Goal: Task Accomplishment & Management: Manage account settings

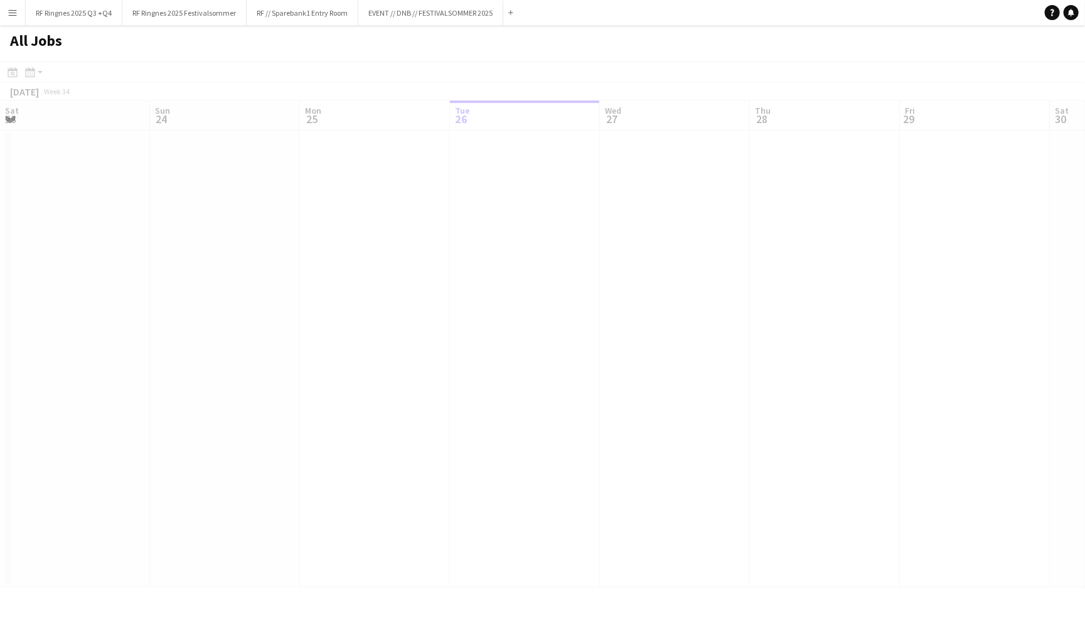
scroll to position [0, 299]
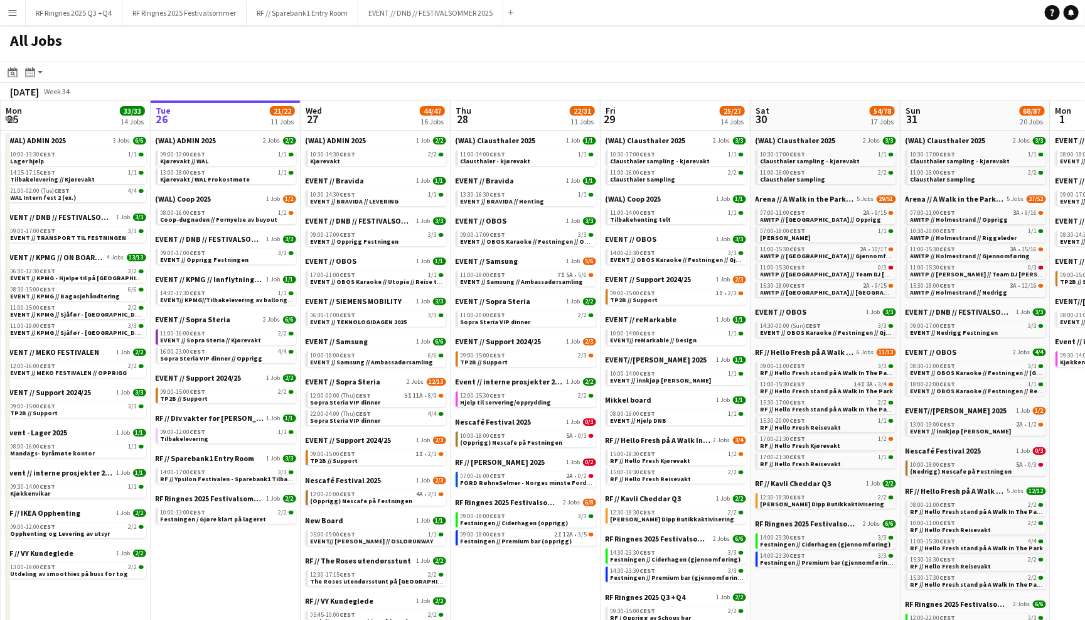
click at [8, 12] on app-icon "Menu" at bounding box center [13, 13] width 10 height 10
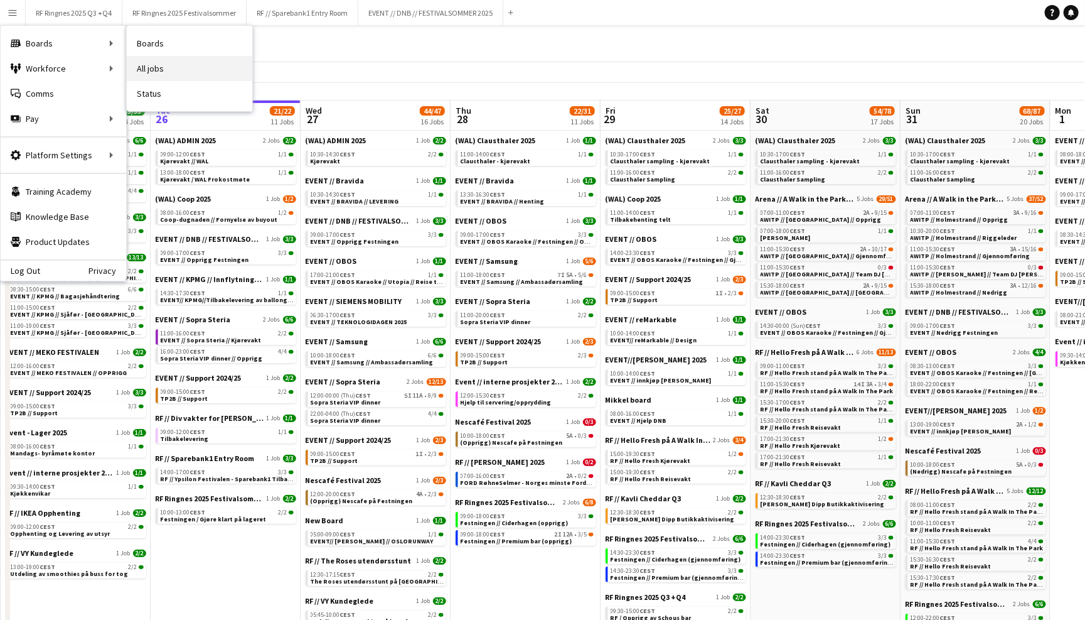
scroll to position [0, 0]
click at [166, 68] on link "All jobs" at bounding box center [190, 68] width 126 height 25
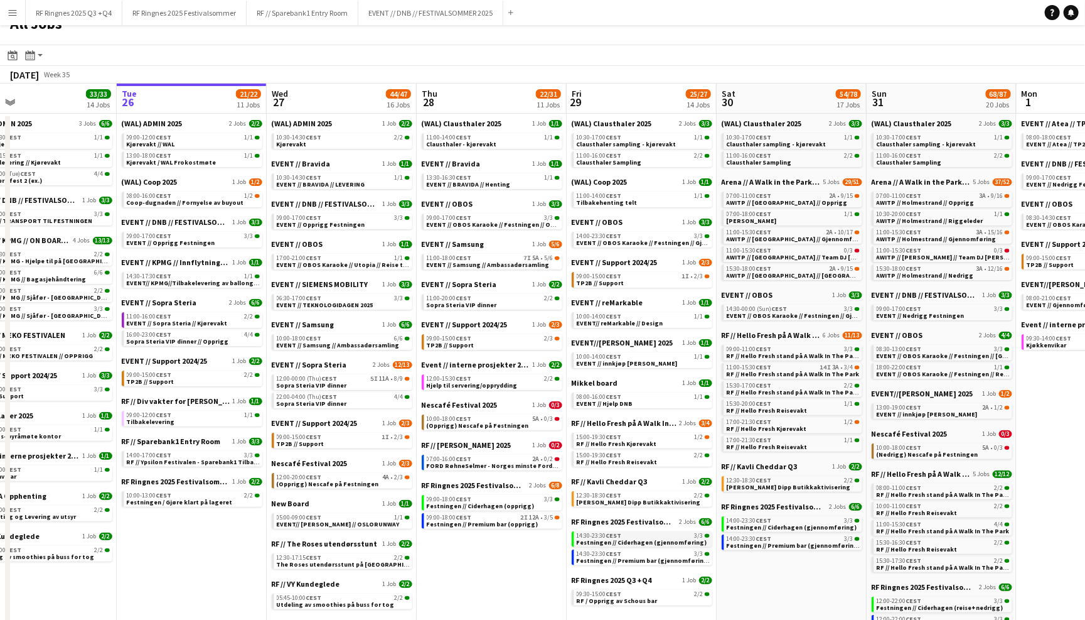
scroll to position [28, 0]
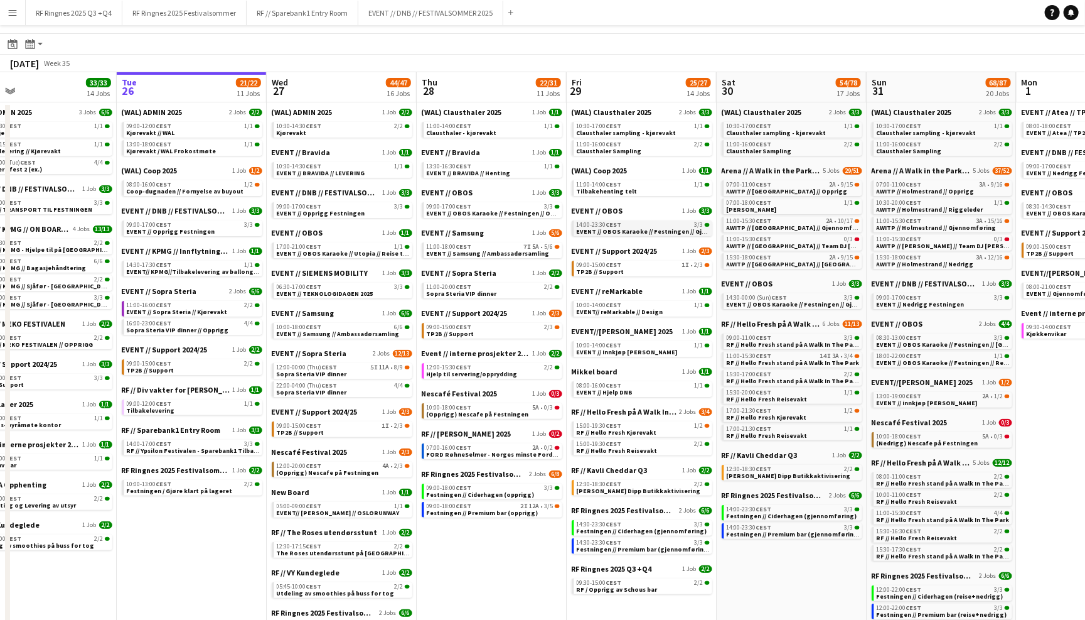
click at [599, 222] on span "14:00-23:30 CEST" at bounding box center [599, 225] width 45 height 6
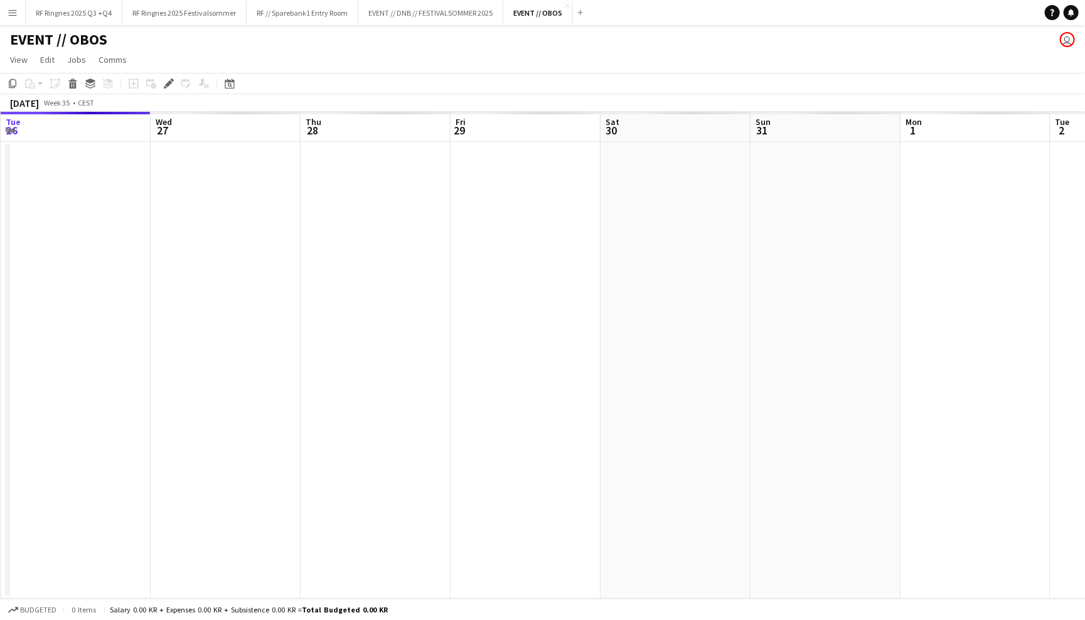
scroll to position [0, 430]
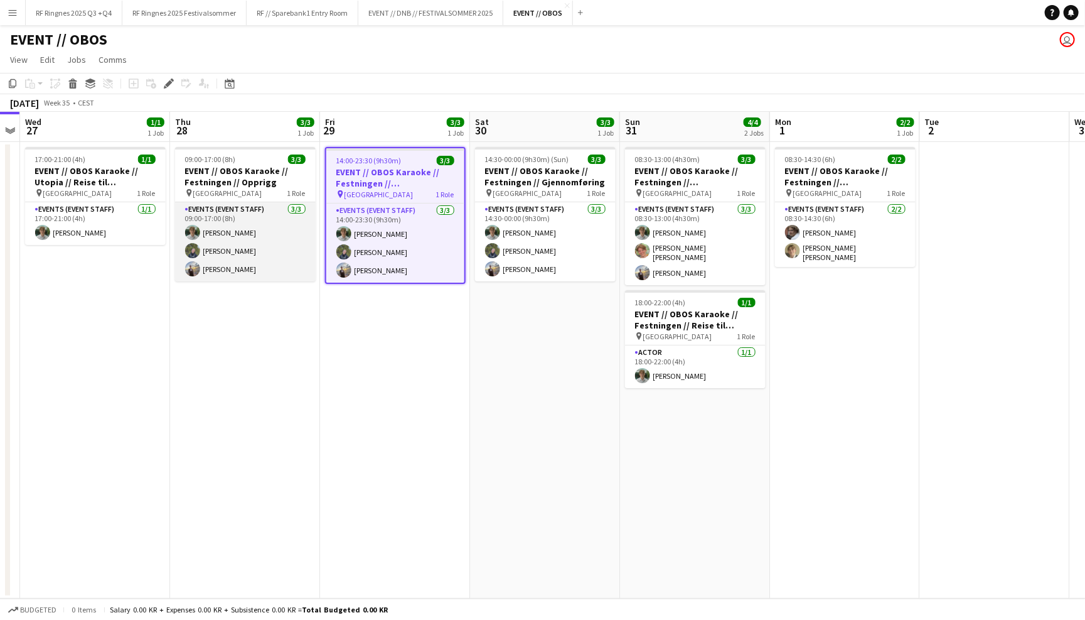
click at [286, 234] on app-card-role "Events (Event Staff) 3/3 09:00-17:00 (8h) Oscar Markey Birk Sjølie Endre Noodt" at bounding box center [245, 241] width 141 height 79
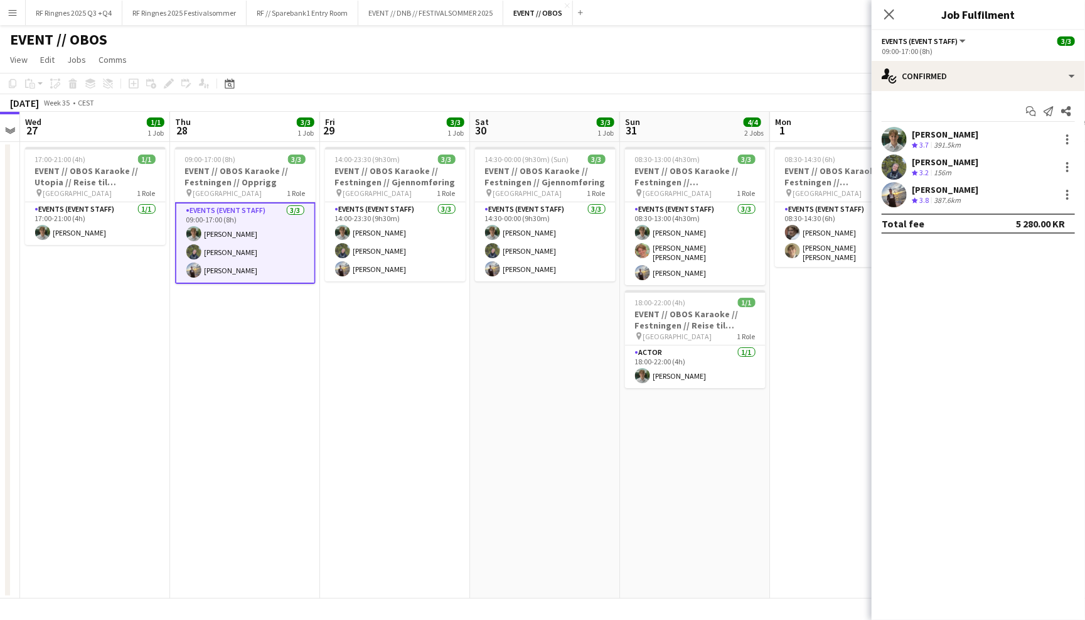
click at [896, 141] on app-user-avatar at bounding box center [894, 139] width 25 height 25
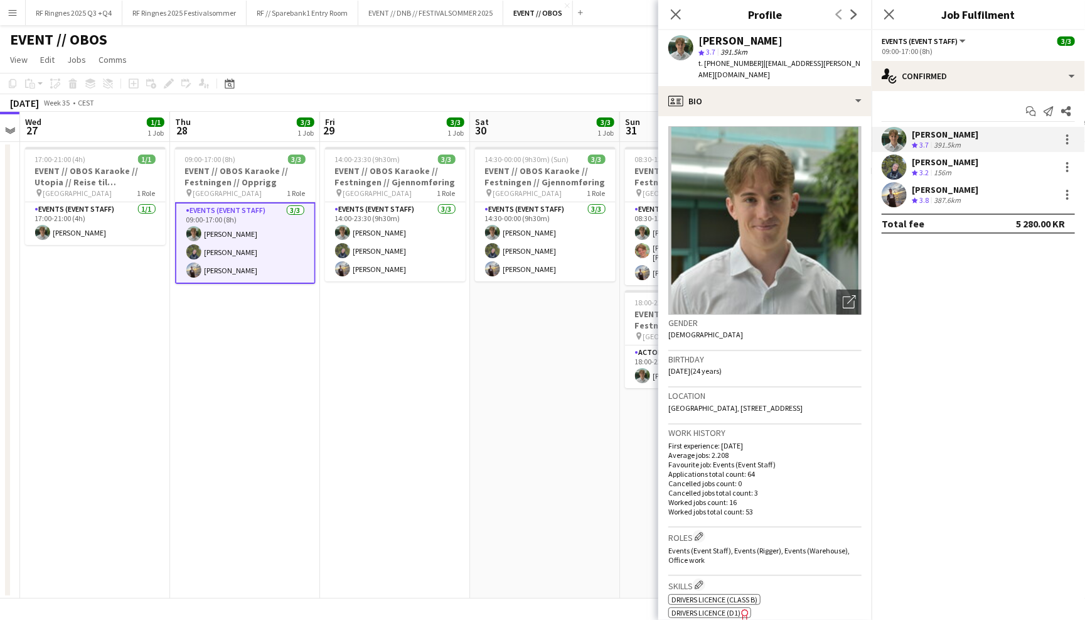
click at [896, 168] on app-user-avatar at bounding box center [894, 166] width 25 height 25
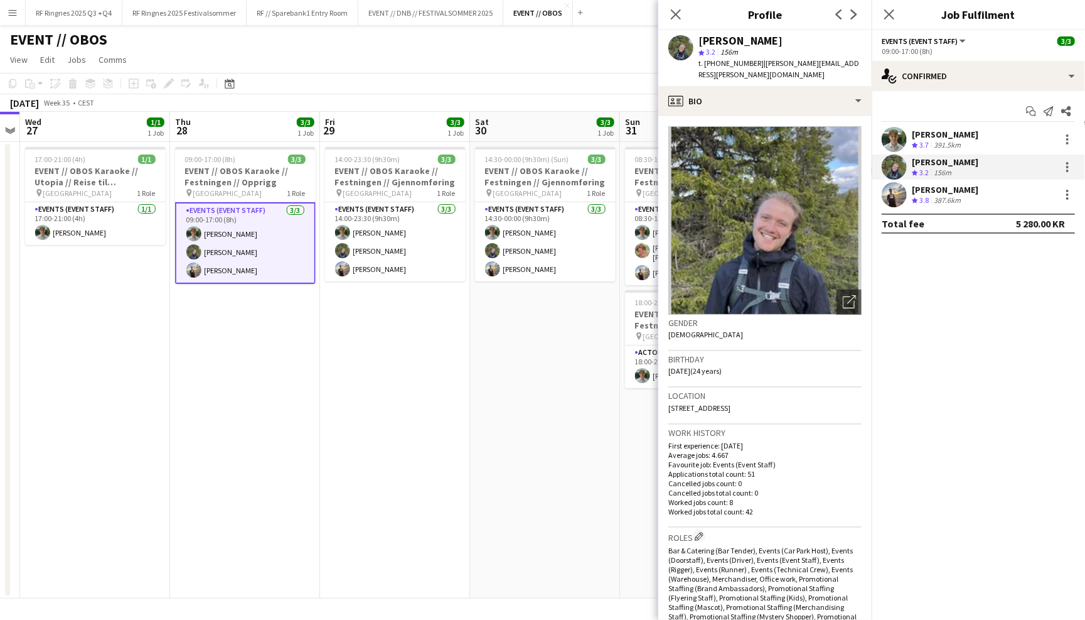
click at [903, 207] on app-confirmed-crew "Oscar Markey Crew rating 3.7 391.5km Birk Sjølie Crew rating 3.2 156m Endre Noo…" at bounding box center [978, 180] width 213 height 107
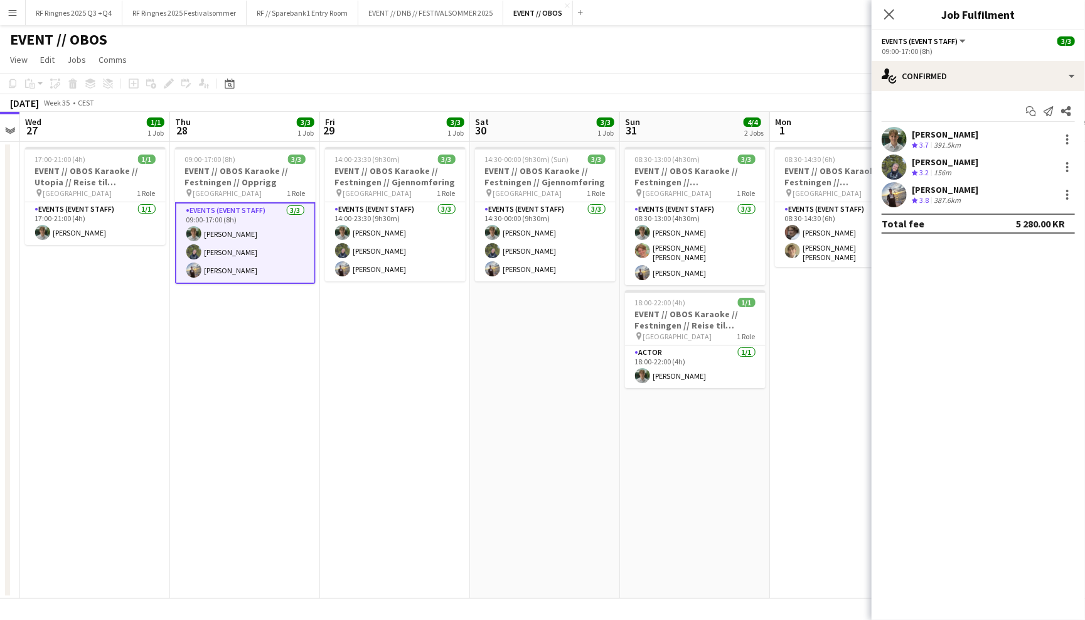
click at [898, 198] on app-user-avatar at bounding box center [894, 194] width 25 height 25
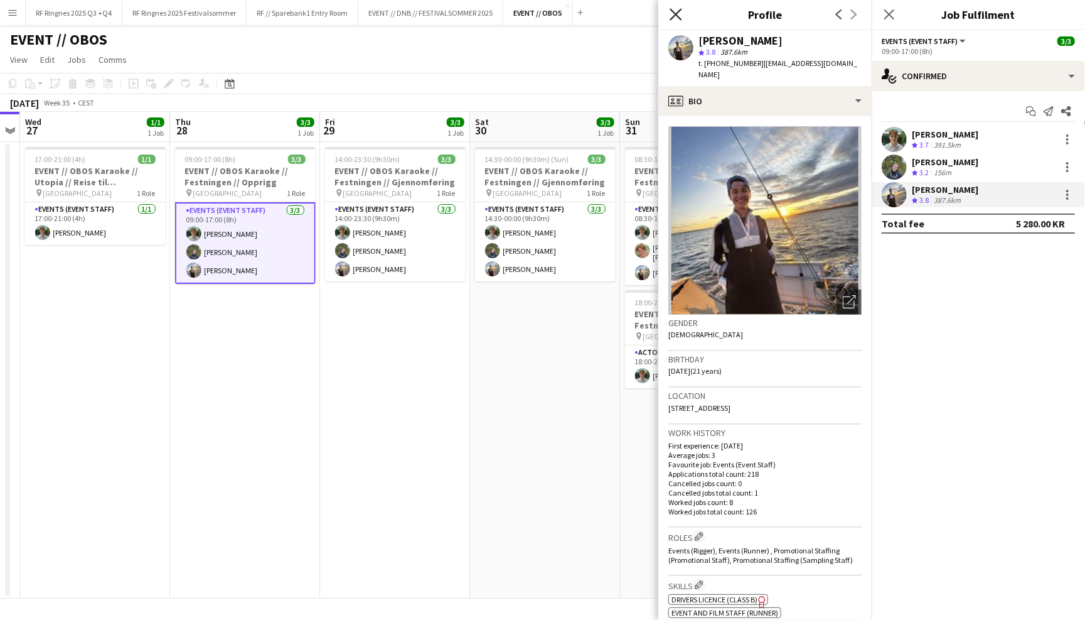
click at [672, 13] on icon "Close pop-in" at bounding box center [676, 14] width 12 height 12
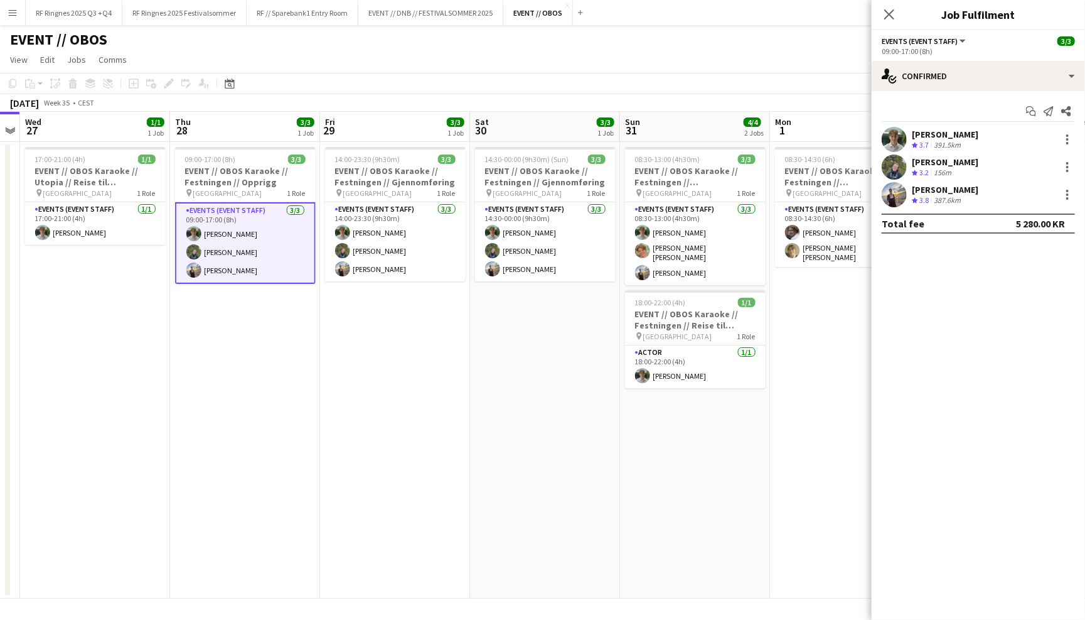
click at [667, 43] on div "EVENT // OBOS user" at bounding box center [542, 37] width 1085 height 24
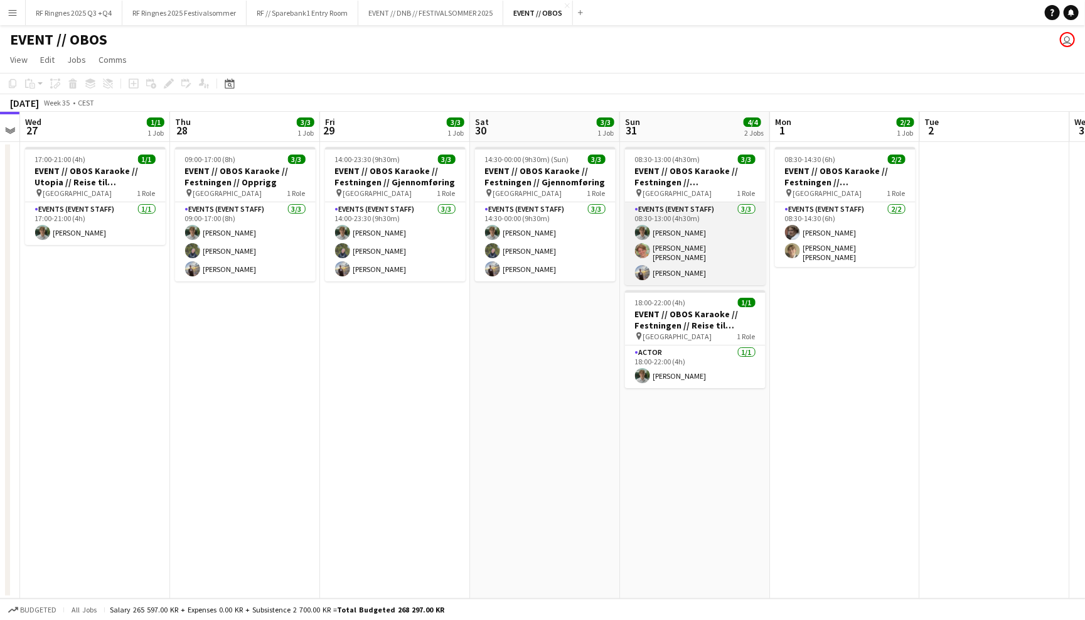
click at [703, 240] on app-card-role "Events (Event Staff) 3/3 08:30-13:00 (4h30m) Oscar Markey Lars Kristian Anderse…" at bounding box center [695, 243] width 141 height 83
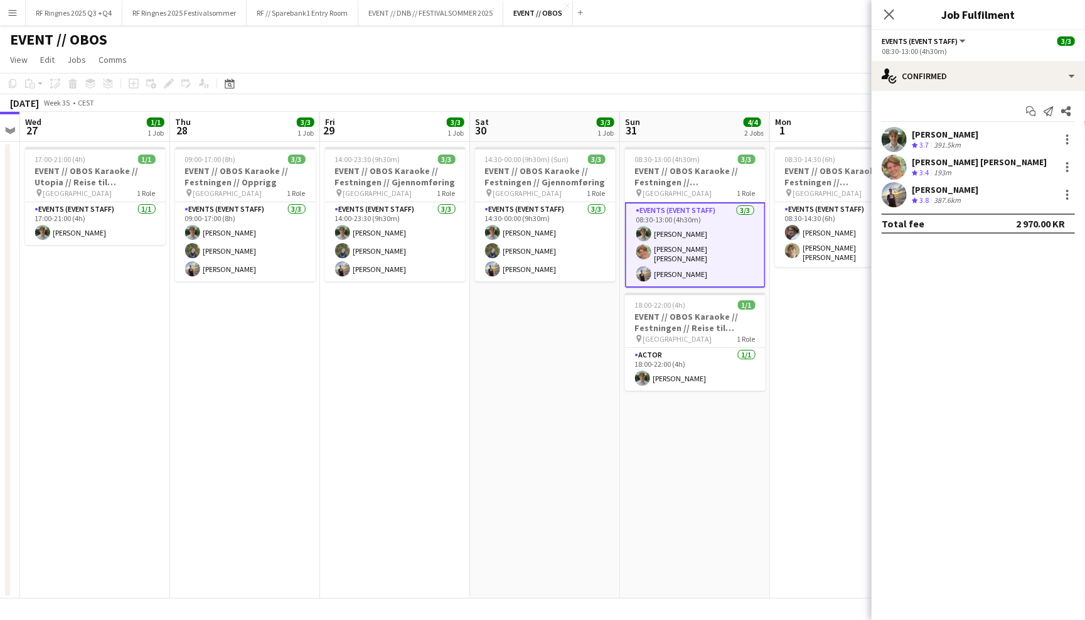
click at [895, 160] on app-user-avatar at bounding box center [894, 166] width 25 height 25
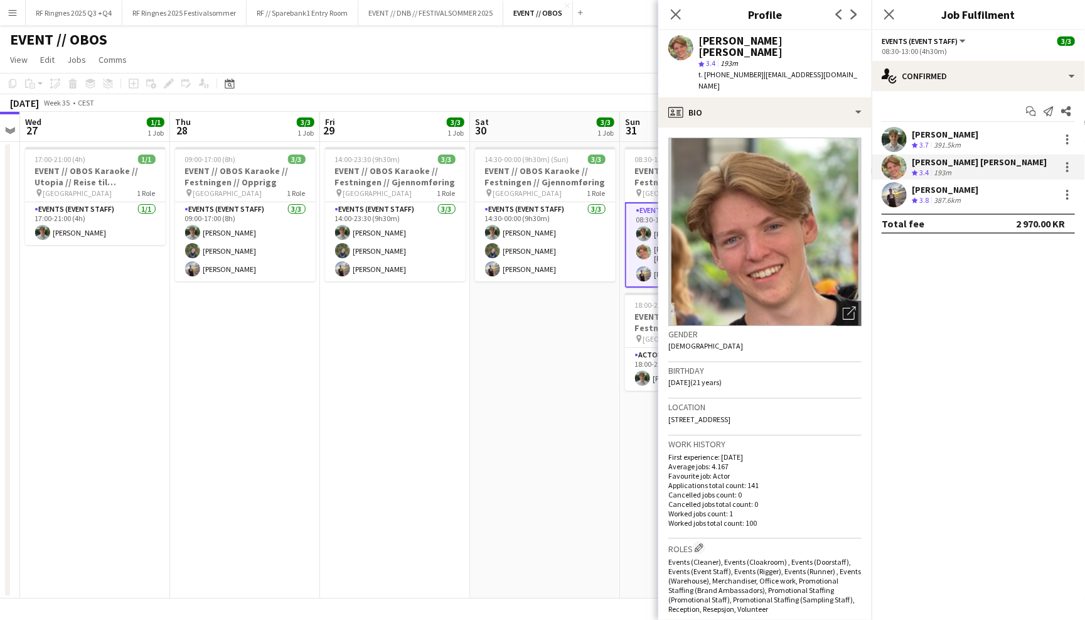
click at [895, 186] on app-user-avatar at bounding box center [894, 194] width 25 height 25
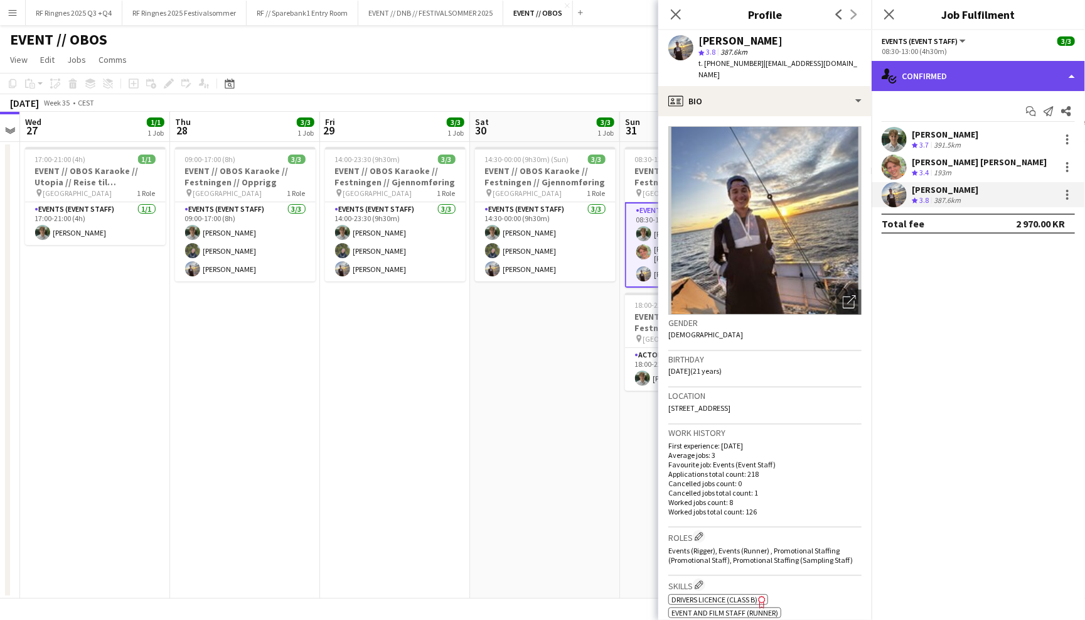
click at [927, 77] on div "single-neutral-actions-check-2 Confirmed" at bounding box center [978, 76] width 213 height 30
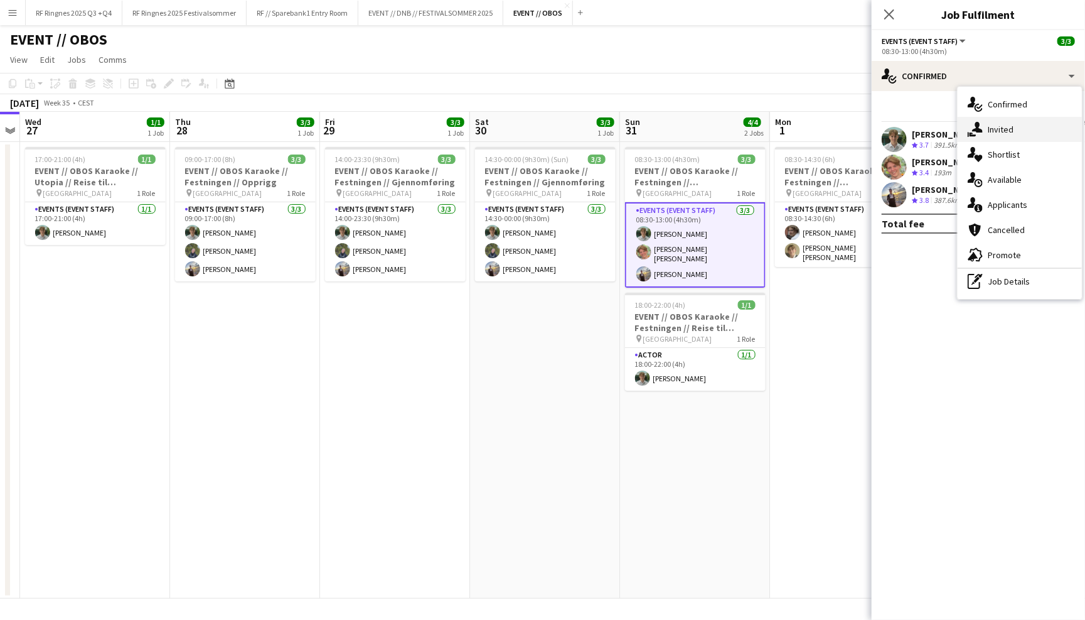
click at [979, 131] on icon at bounding box center [977, 127] width 11 height 11
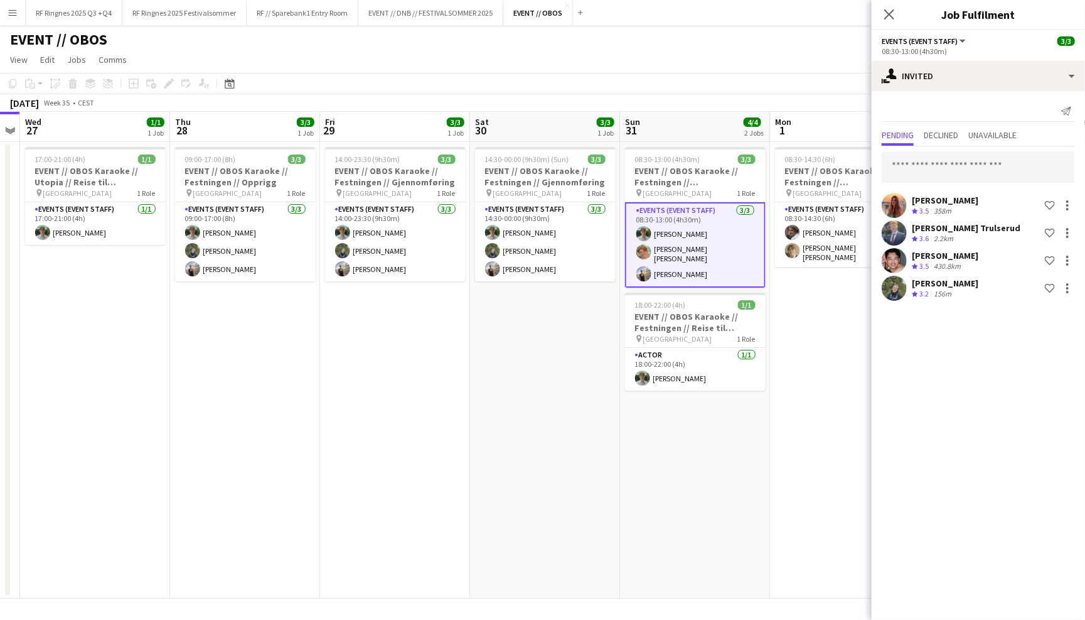
click at [898, 231] on app-user-avatar at bounding box center [894, 232] width 25 height 25
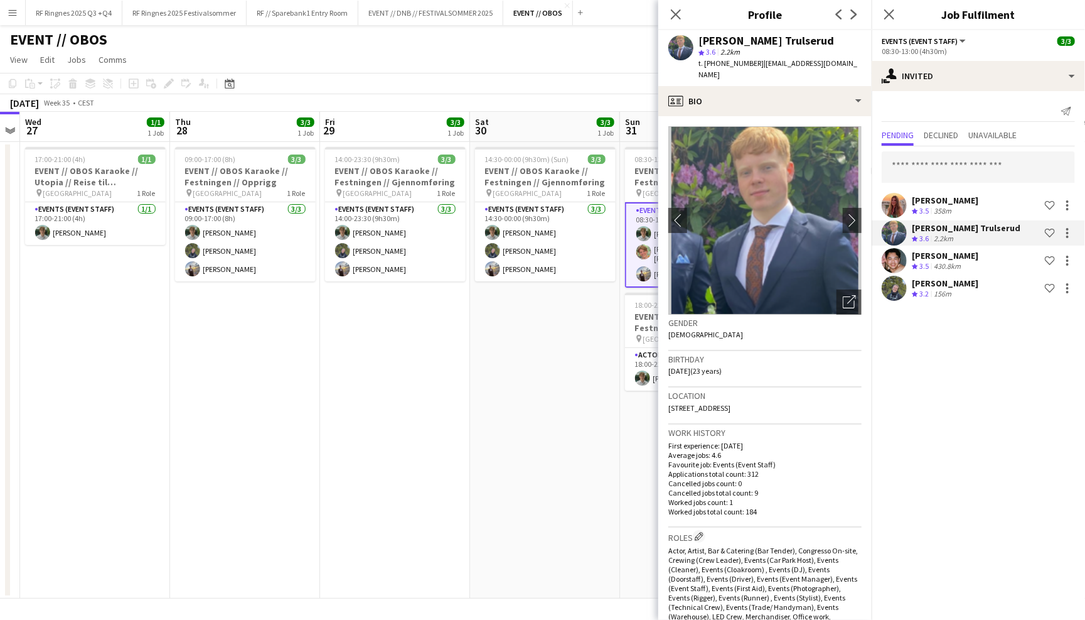
click at [897, 253] on app-user-avatar at bounding box center [894, 260] width 25 height 25
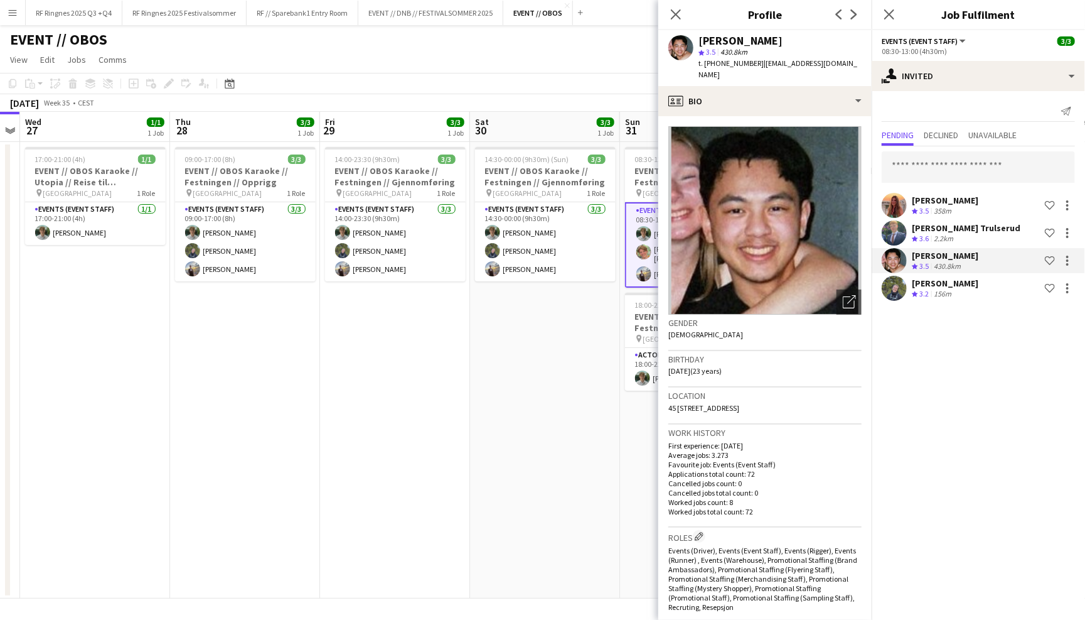
click at [897, 230] on app-user-avatar at bounding box center [894, 232] width 25 height 25
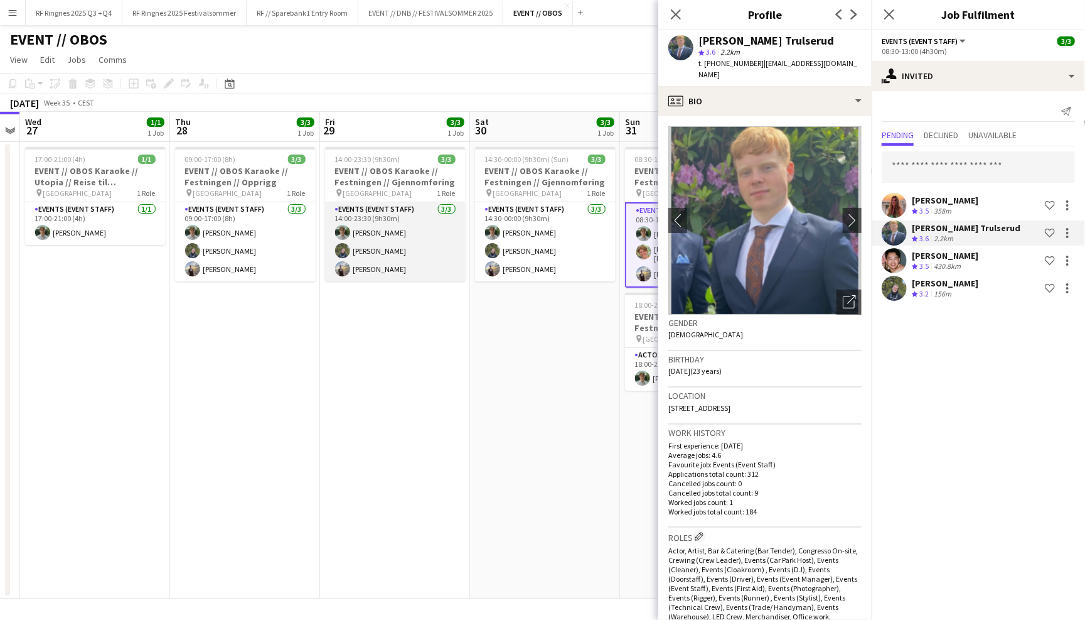
click at [419, 256] on app-card-role "Events (Event Staff) 3/3 14:00-23:30 (9h30m) Oscar Markey Birk Sjølie Endre Noo…" at bounding box center [395, 241] width 141 height 79
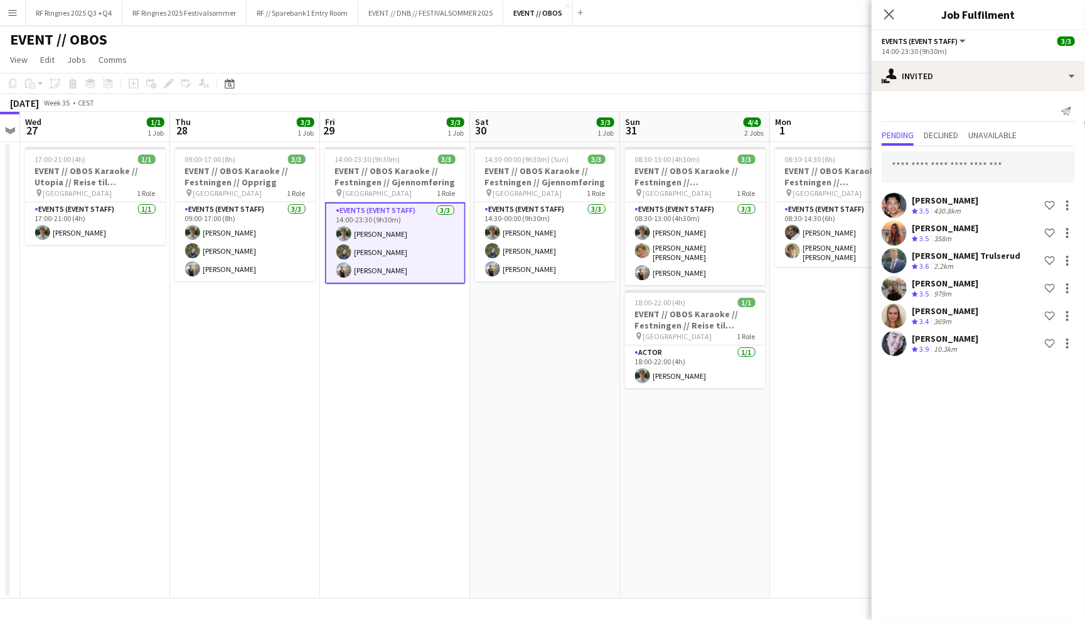
click at [896, 336] on app-user-avatar at bounding box center [894, 343] width 25 height 25
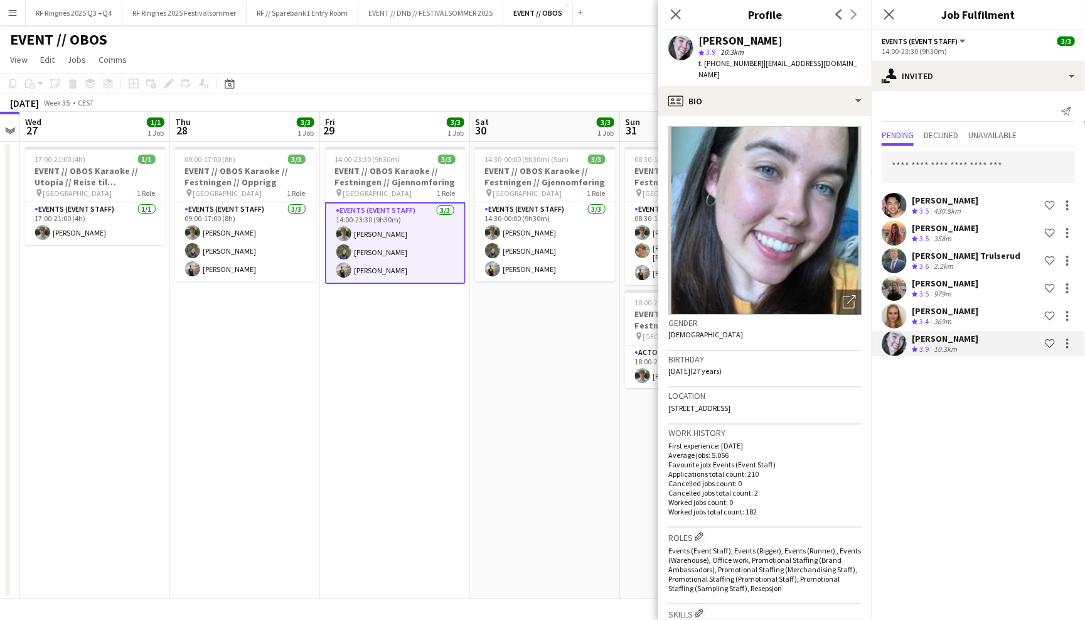
click at [893, 310] on app-user-avatar at bounding box center [894, 315] width 25 height 25
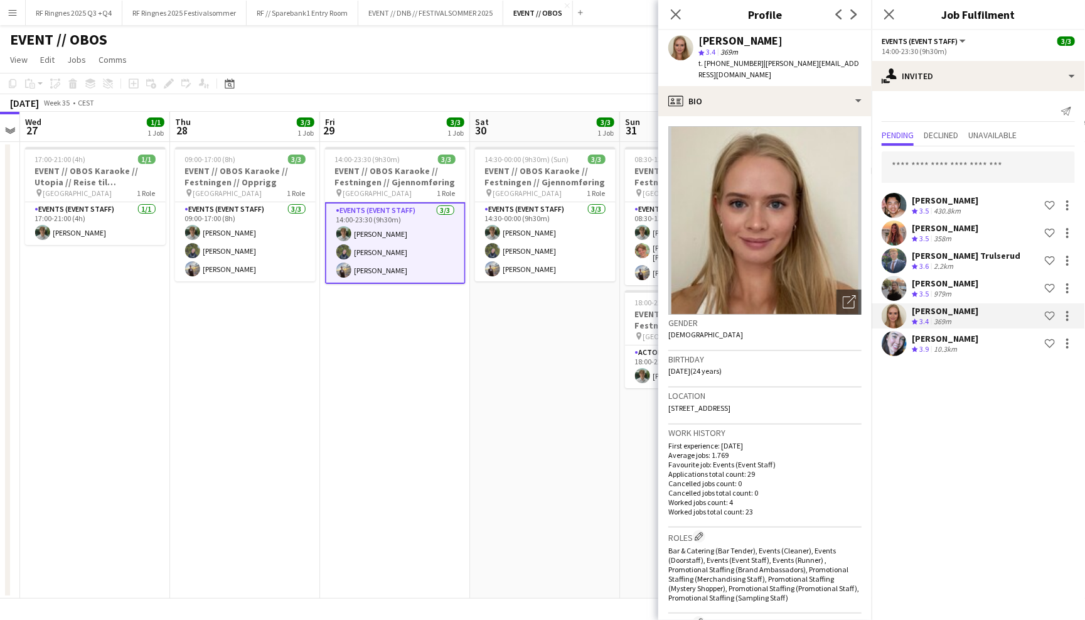
click at [893, 286] on app-user-avatar at bounding box center [894, 288] width 25 height 25
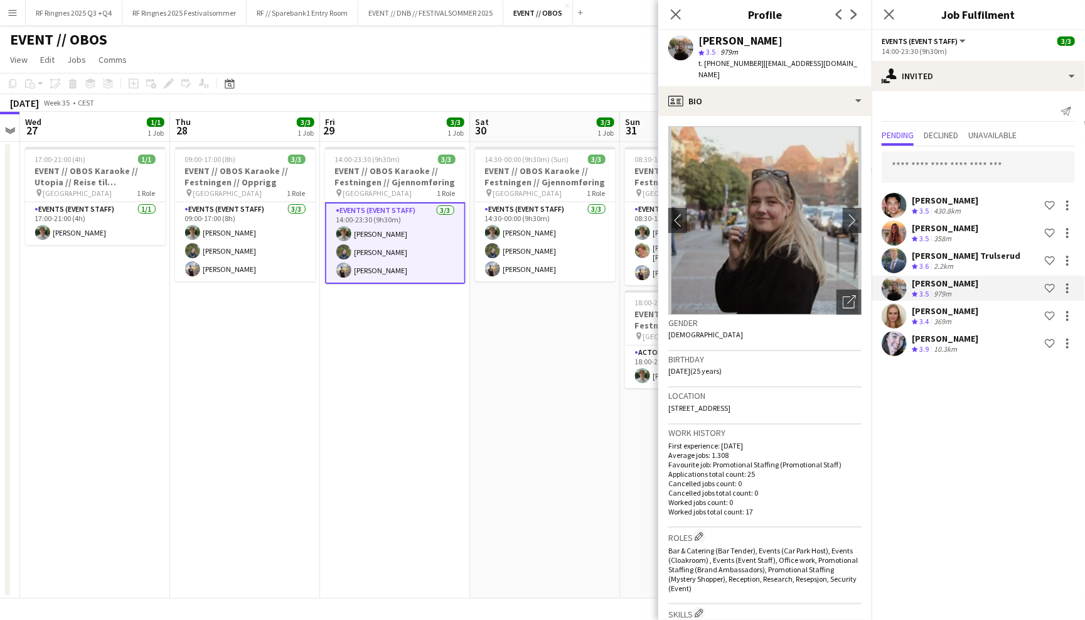
click at [893, 256] on app-user-avatar at bounding box center [894, 260] width 25 height 25
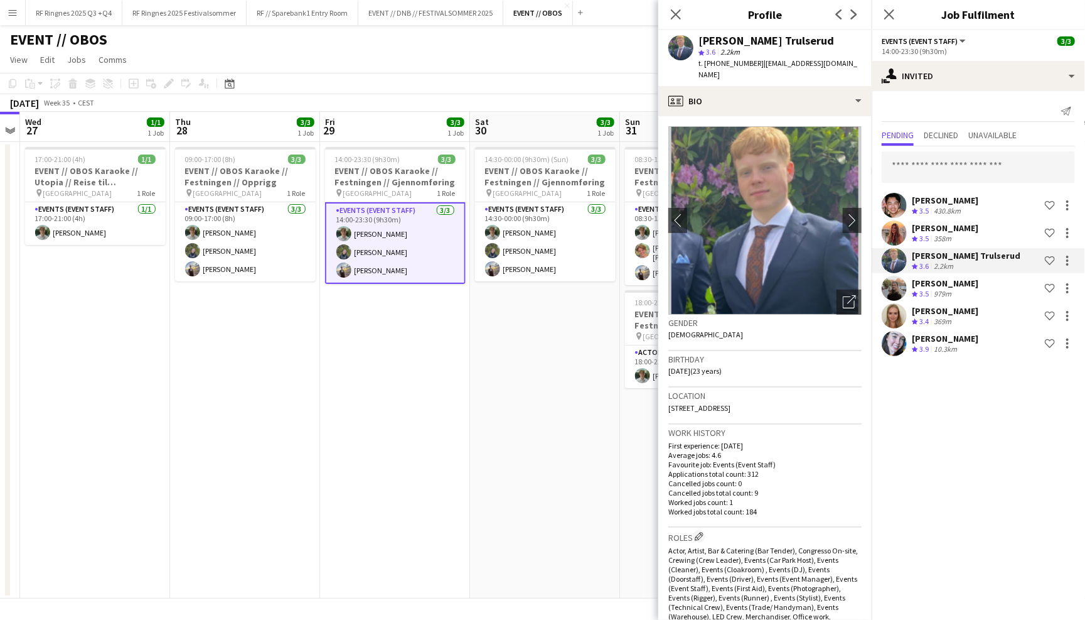
click at [893, 224] on app-user-avatar at bounding box center [894, 232] width 25 height 25
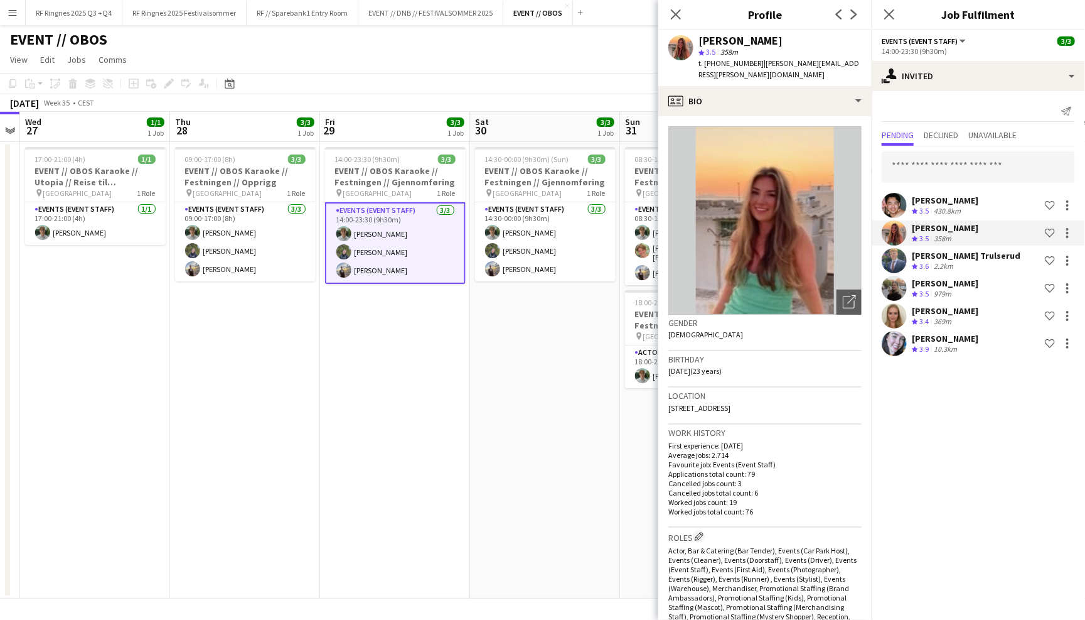
click at [891, 193] on app-user-avatar at bounding box center [894, 205] width 25 height 25
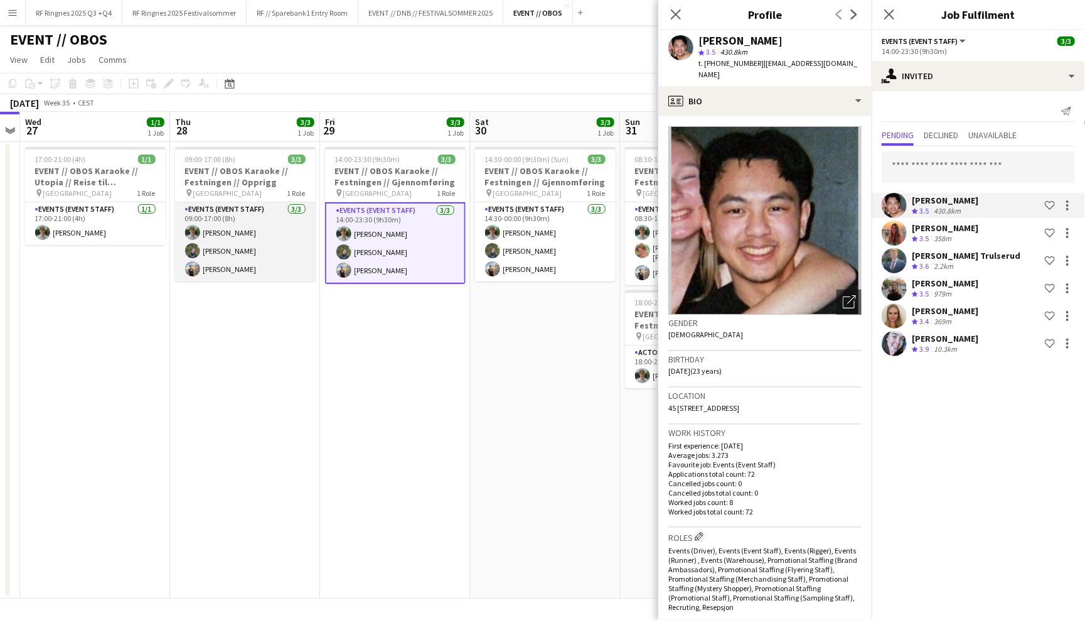
click at [219, 253] on app-card-role "Events (Event Staff) 3/3 09:00-17:00 (8h) Oscar Markey Birk Sjølie Endre Noodt" at bounding box center [245, 241] width 141 height 79
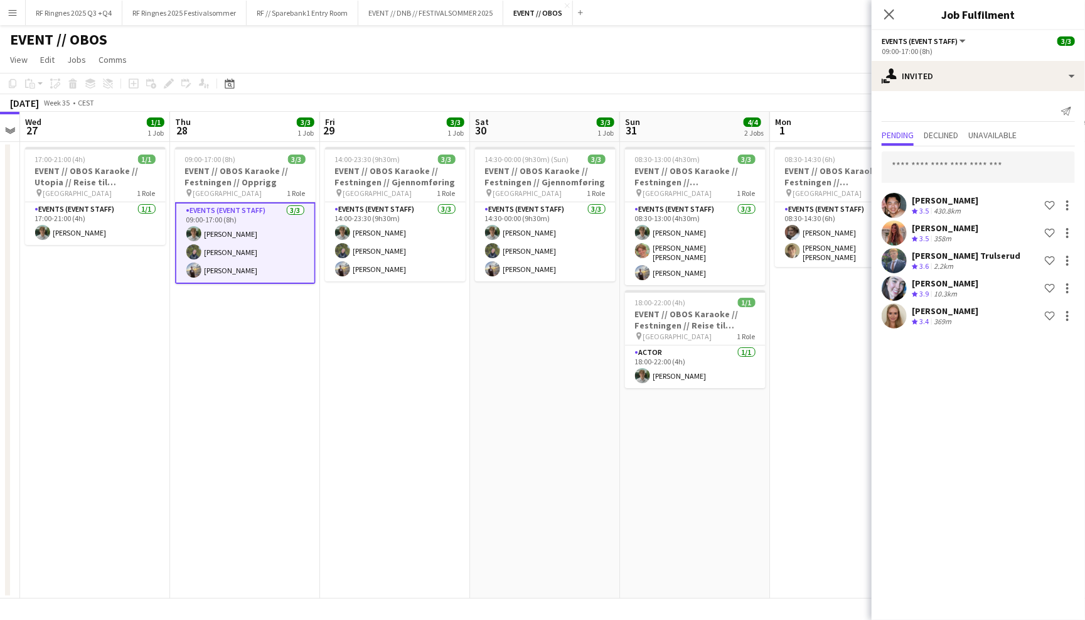
click at [897, 288] on app-user-avatar at bounding box center [894, 288] width 25 height 25
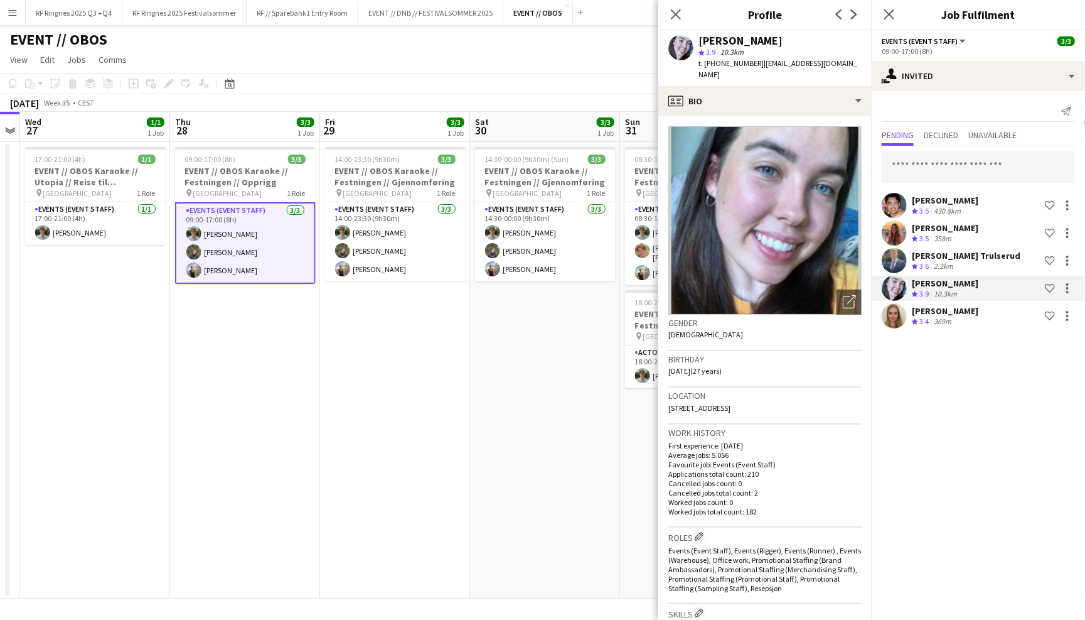
click at [897, 257] on app-user-avatar at bounding box center [894, 260] width 25 height 25
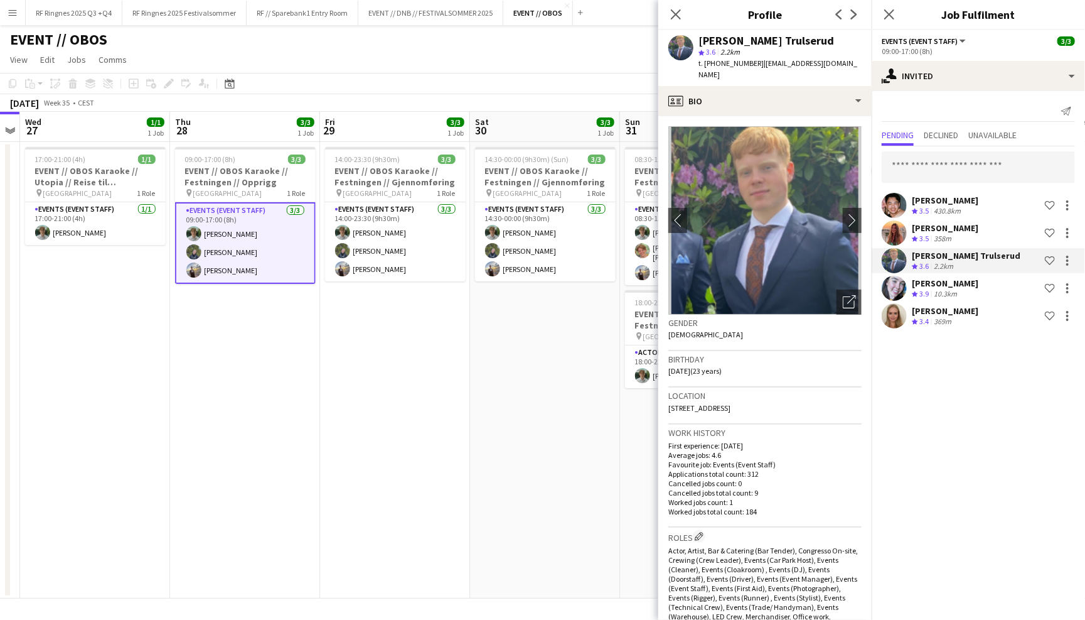
click at [897, 234] on app-user-avatar at bounding box center [894, 232] width 25 height 25
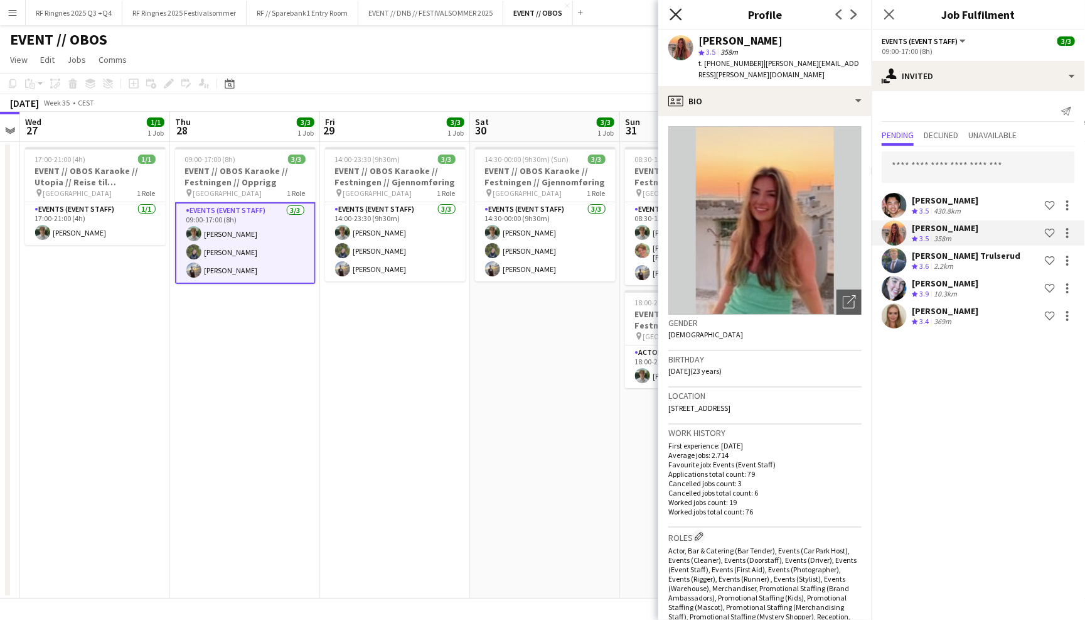
click at [670, 14] on icon "Close pop-in" at bounding box center [676, 14] width 12 height 12
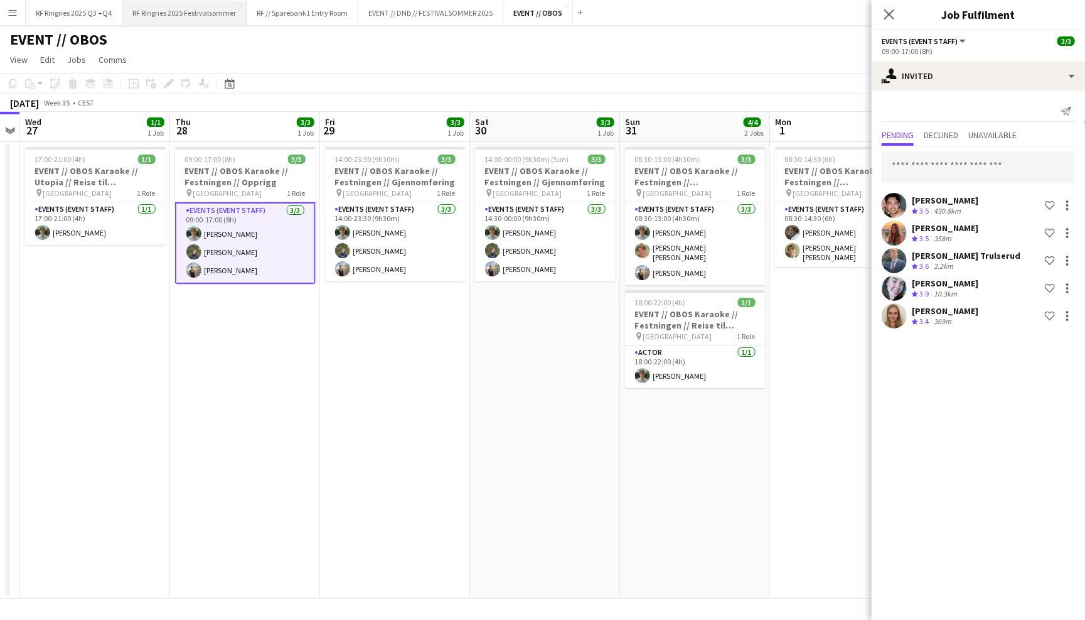
click at [185, 6] on button "RF Ringnes 2025 Festivalsommer Close" at bounding box center [184, 13] width 124 height 24
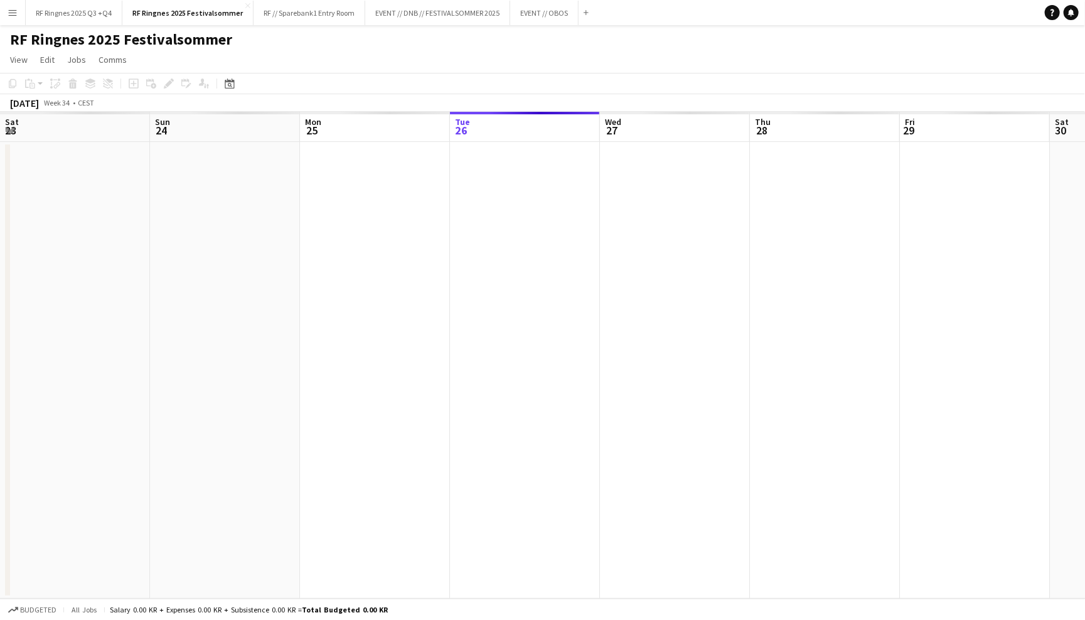
scroll to position [0, 299]
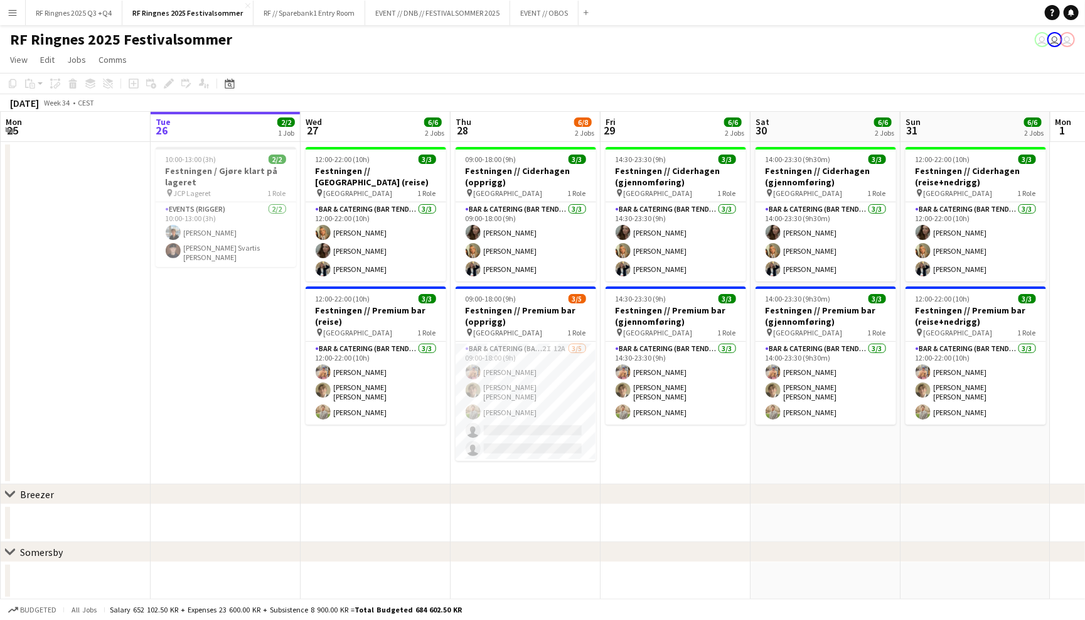
click at [639, 454] on app-date-cell "14:30-23:30 (9h) 3/3 Festningen // Ciderhagen (gjennomføring) pin Trondheim 1 R…" at bounding box center [676, 313] width 150 height 342
click at [635, 55] on app-page-menu "View Day view expanded Day view collapsed Month view Date picker Jump to today …" at bounding box center [542, 61] width 1085 height 24
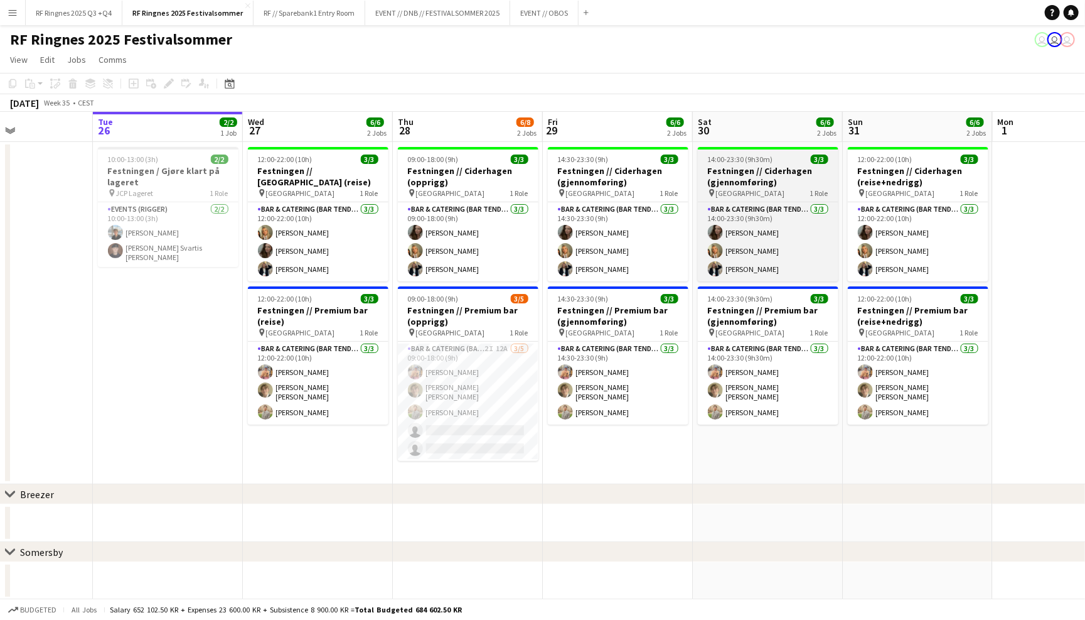
scroll to position [0, 358]
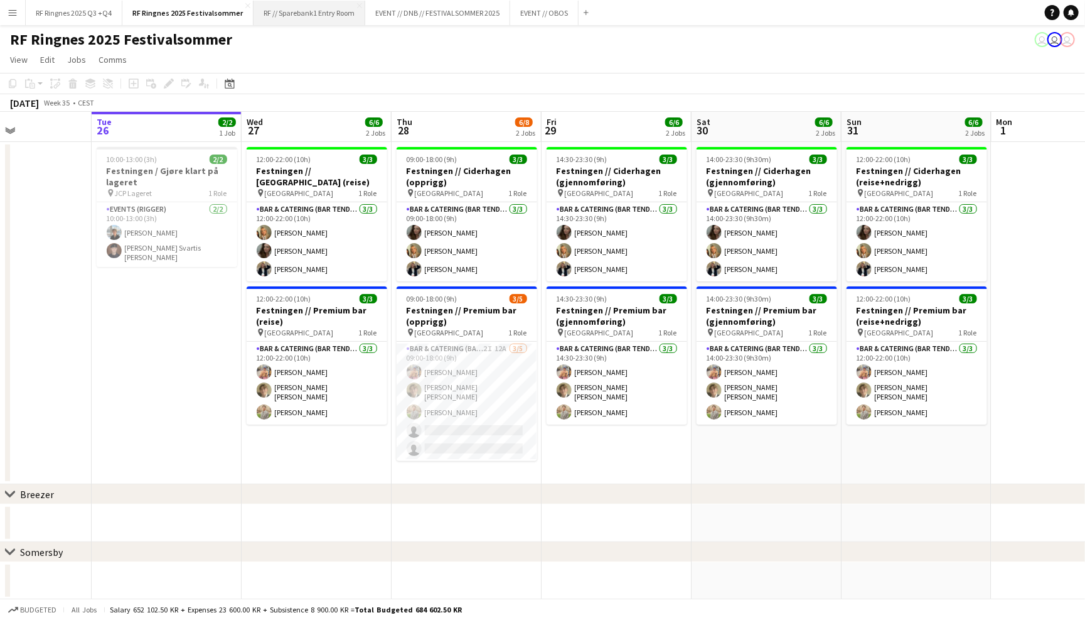
click at [327, 18] on button "RF // Sparebank1 Entry Room Close" at bounding box center [310, 13] width 112 height 24
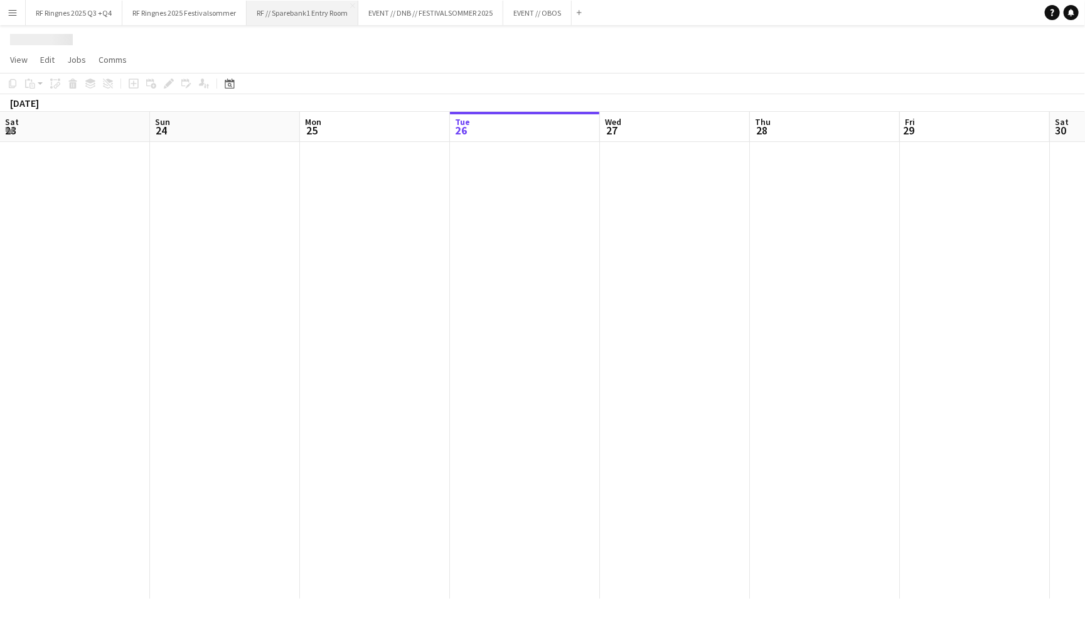
scroll to position [0, 299]
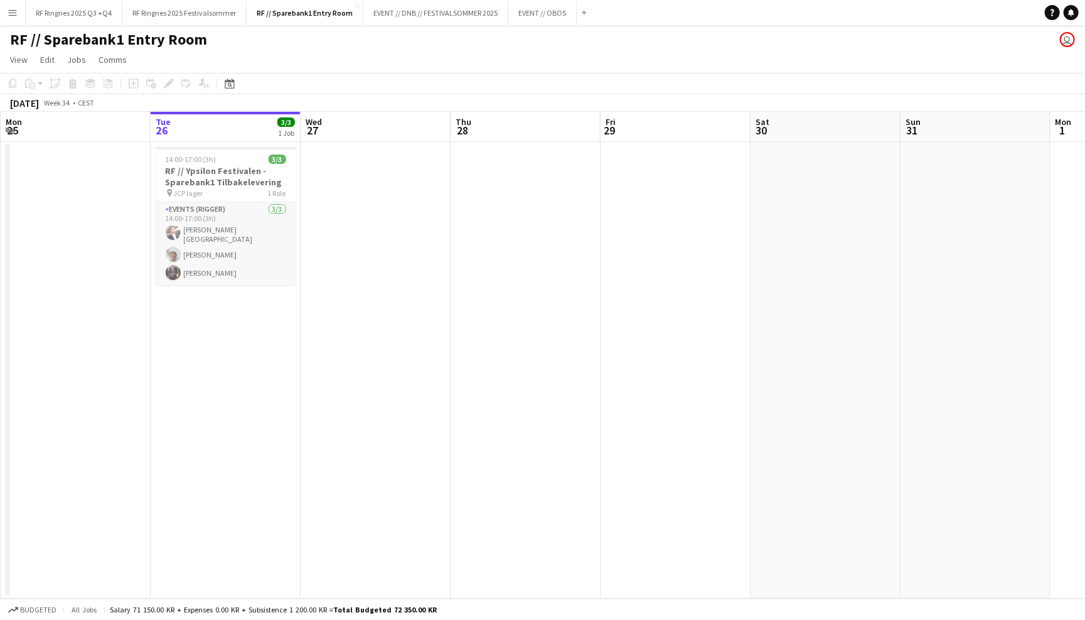
click at [240, 224] on app-card-role "Events (Rigger) 3/3 14:00-17:00 (3h) Hans Torstein Lærum Andreas Kjeldsberg Eri…" at bounding box center [226, 243] width 141 height 83
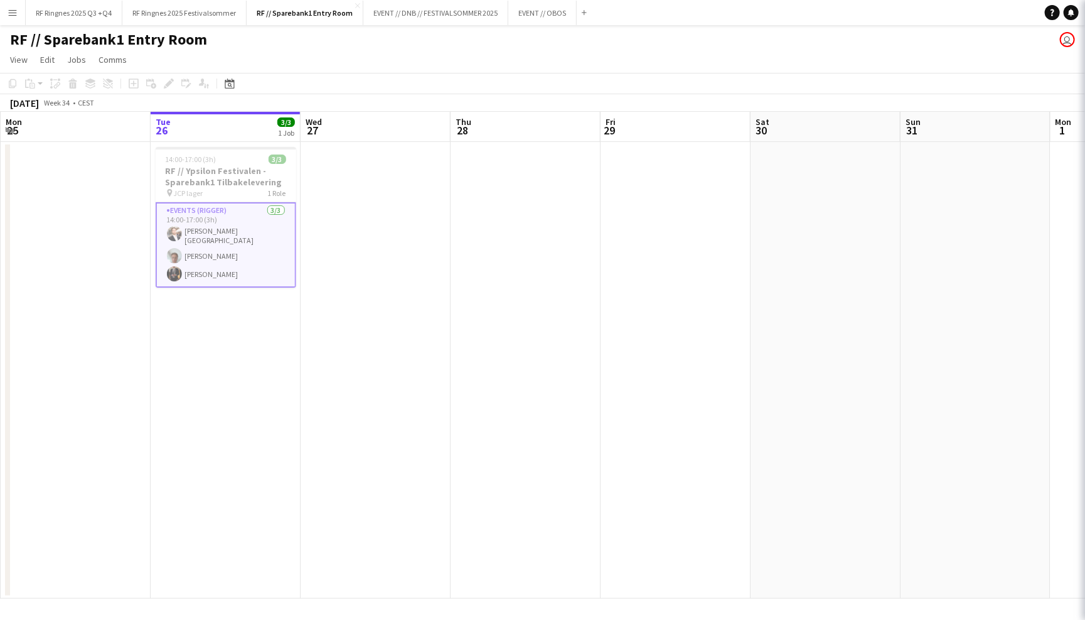
scroll to position [0, 298]
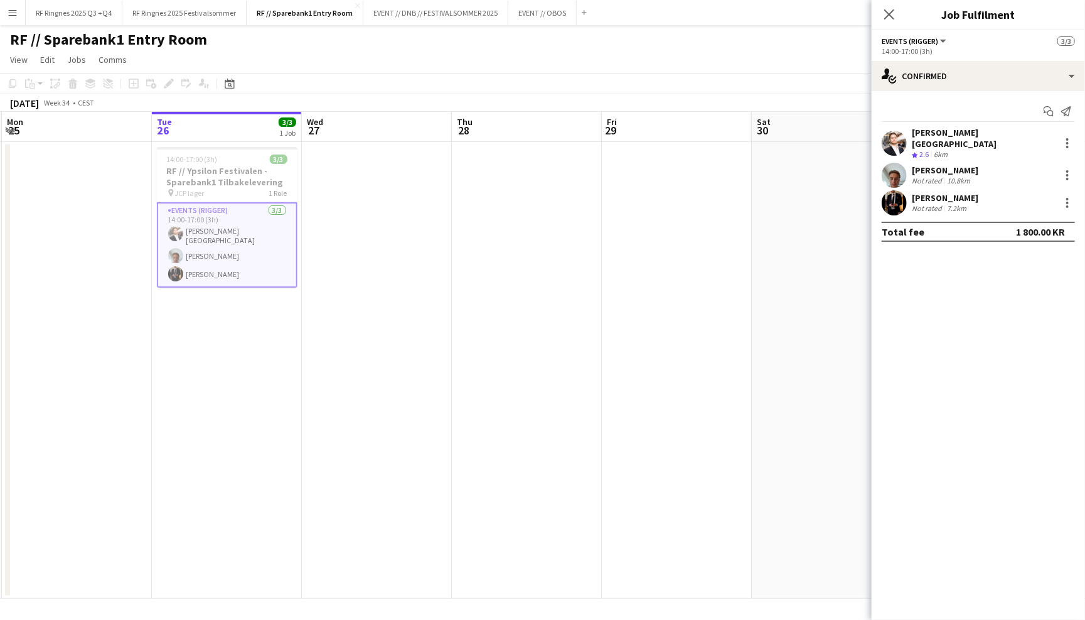
click at [898, 195] on app-user-avatar at bounding box center [894, 202] width 25 height 25
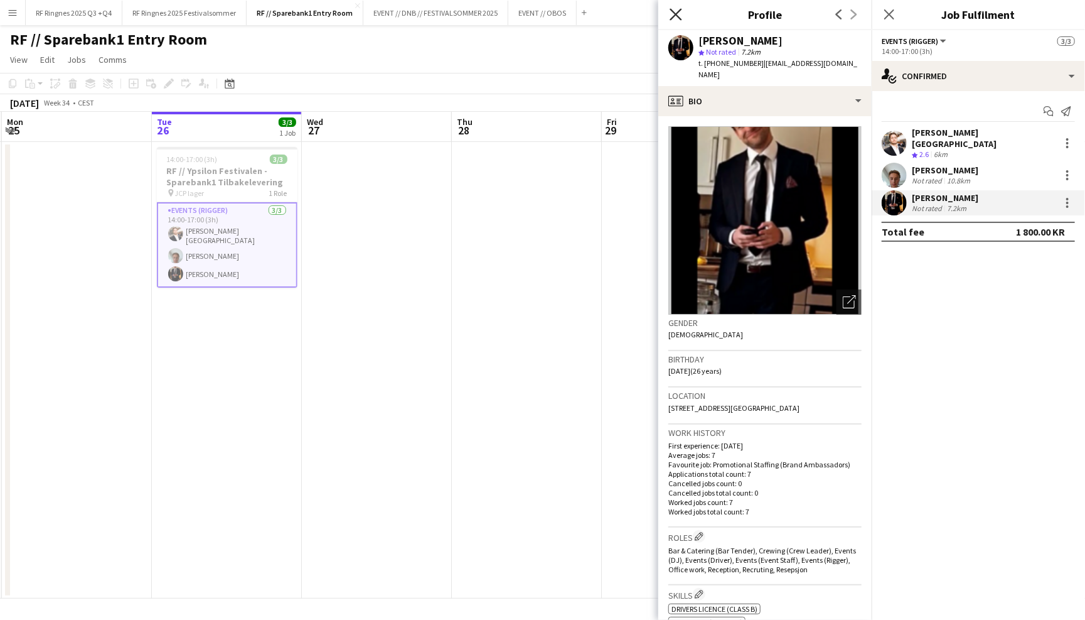
click at [673, 11] on icon at bounding box center [676, 14] width 12 height 12
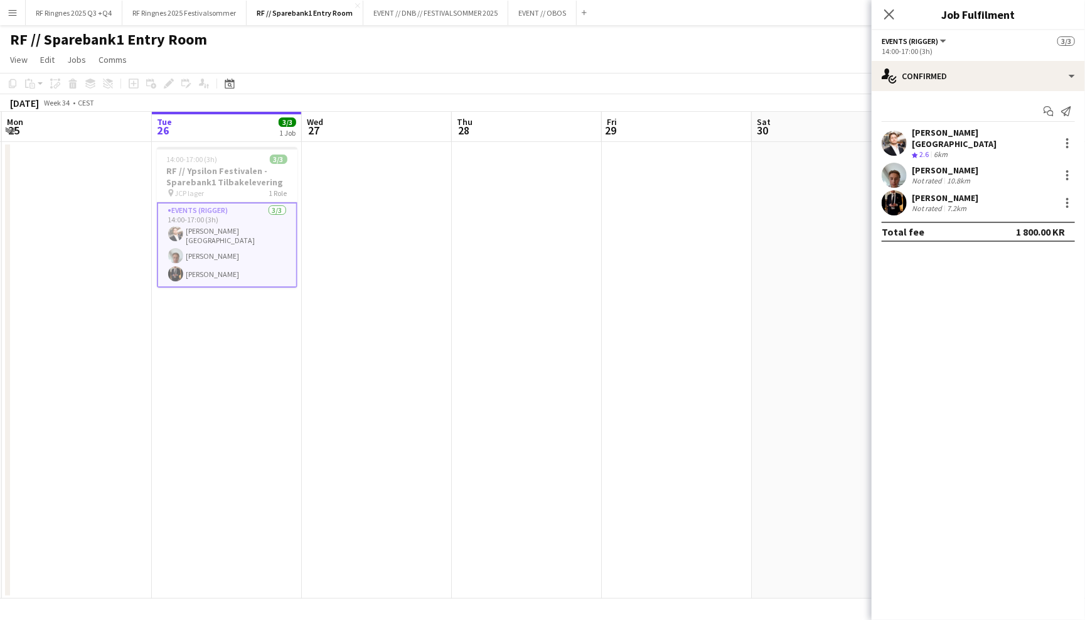
click at [632, 47] on div "RF // Sparebank1 Entry Room user" at bounding box center [542, 37] width 1085 height 24
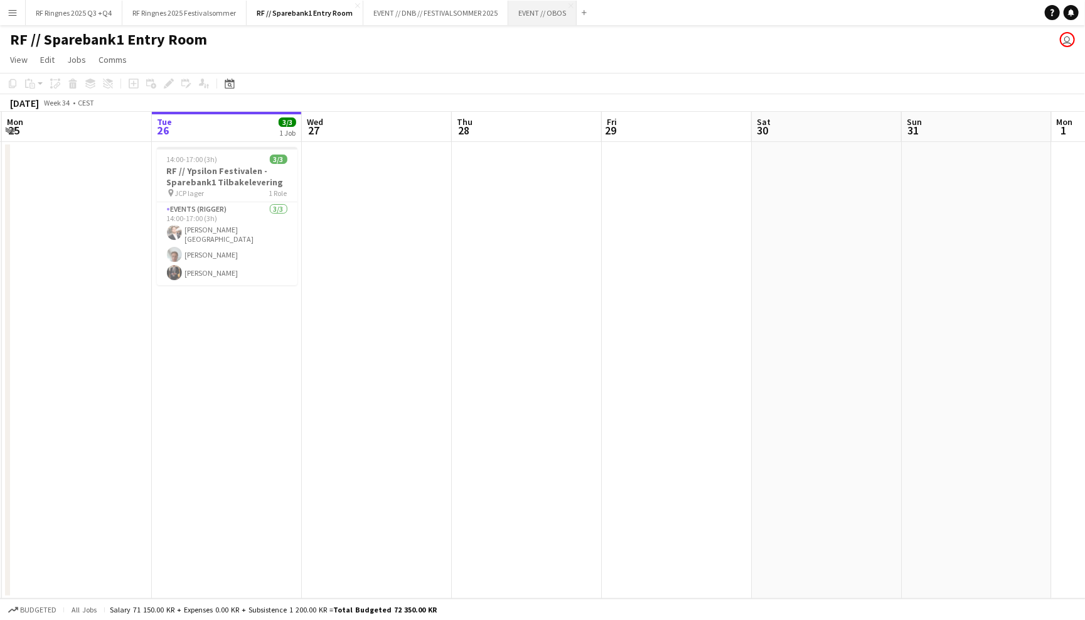
click at [542, 8] on button "EVENT // OBOS Close" at bounding box center [543, 13] width 68 height 24
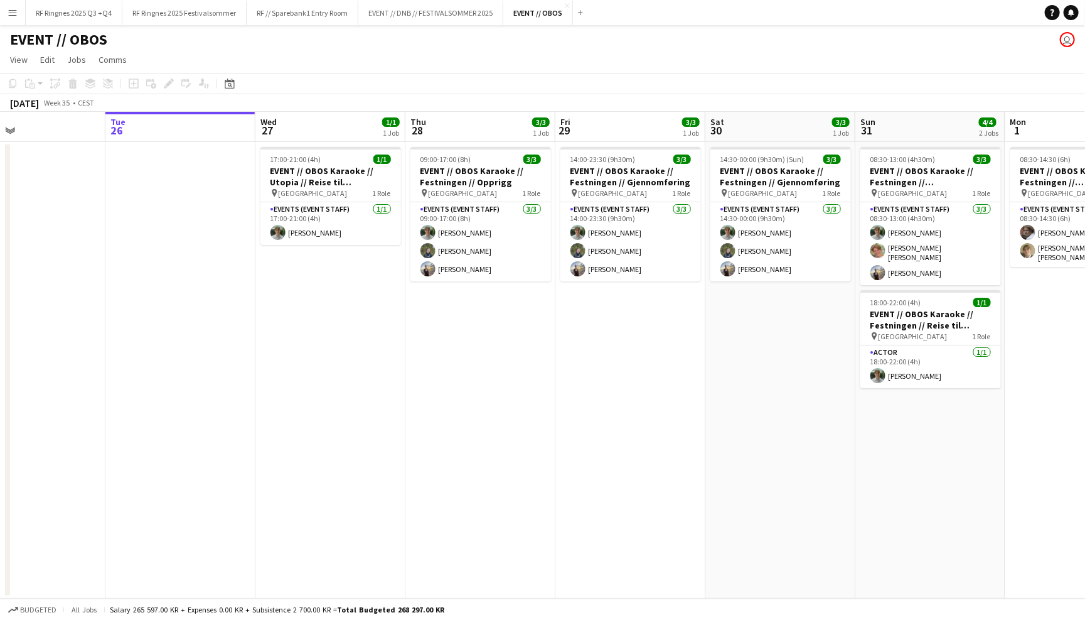
scroll to position [0, 365]
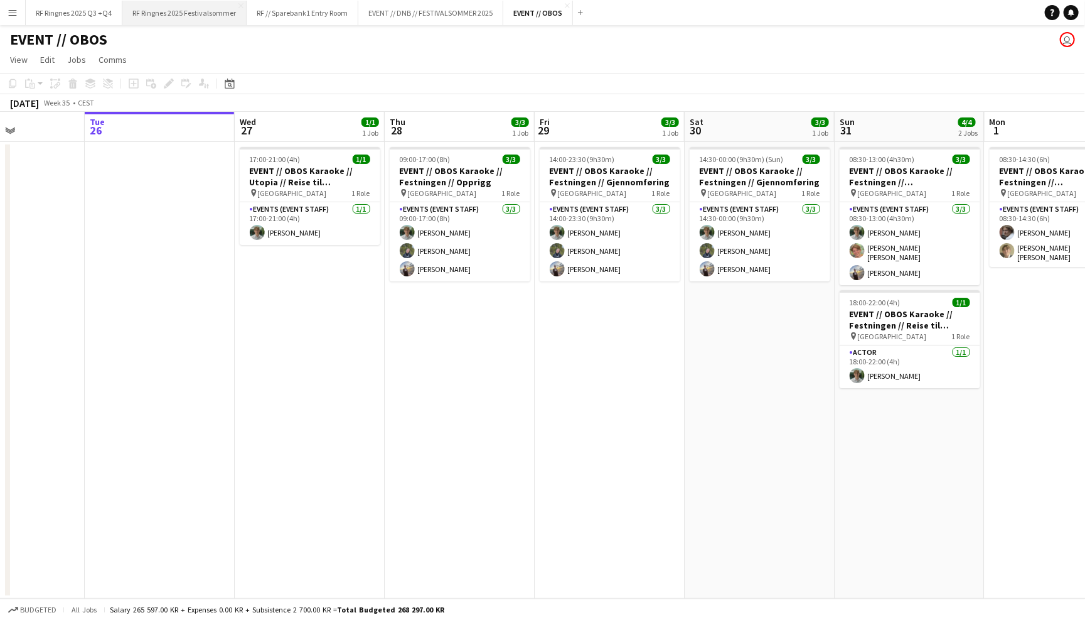
click at [190, 13] on button "RF Ringnes 2025 Festivalsommer Close" at bounding box center [184, 13] width 124 height 24
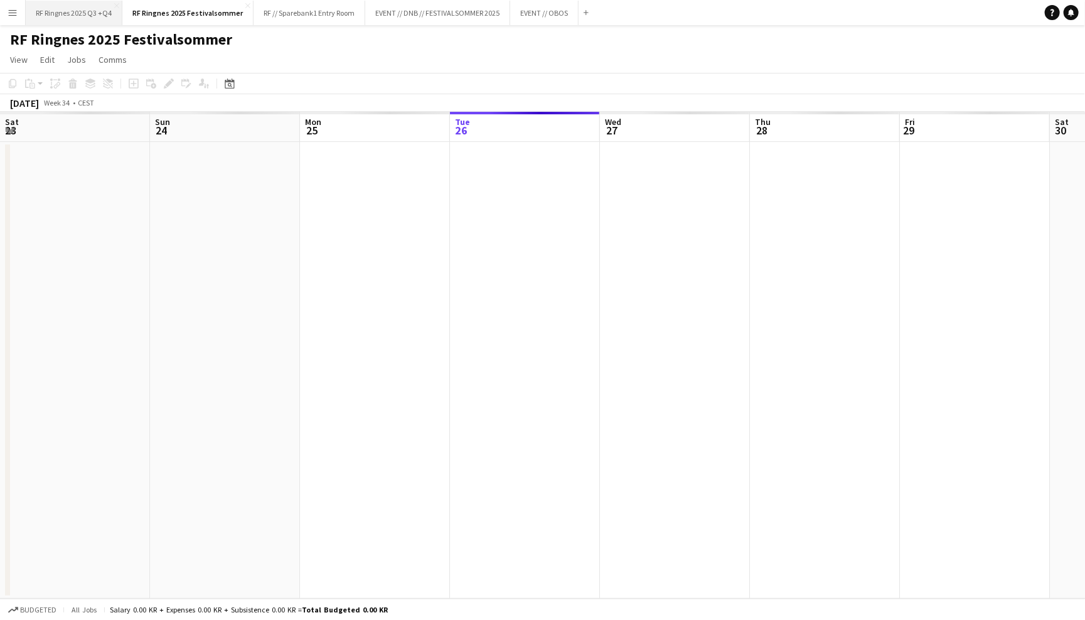
scroll to position [0, 299]
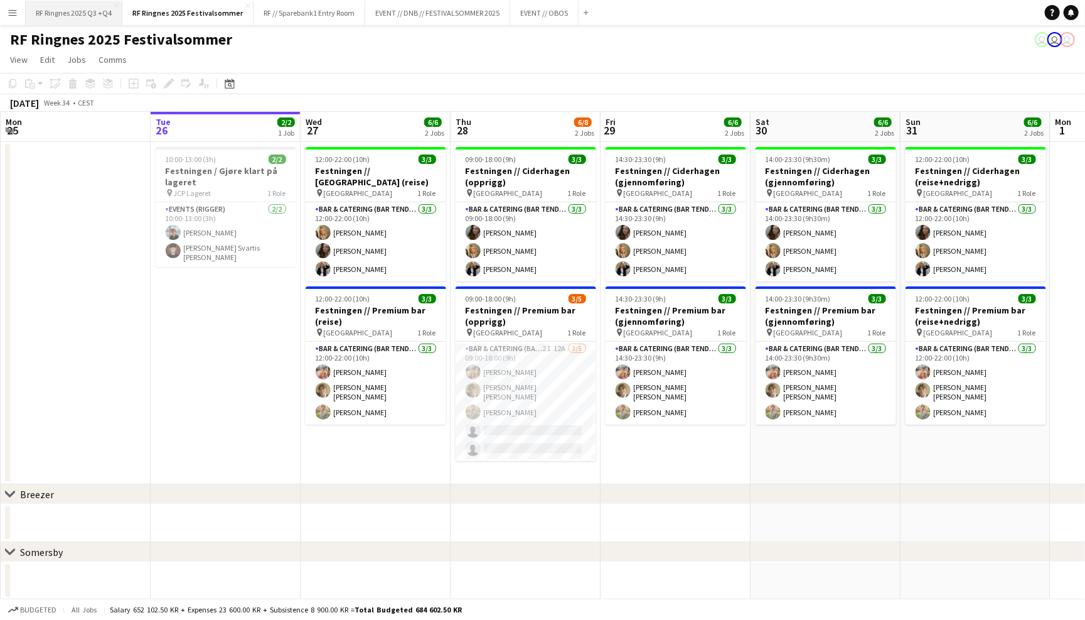
click at [87, 20] on button "RF Ringnes 2025 Q3 +Q4 Close" at bounding box center [74, 13] width 97 height 24
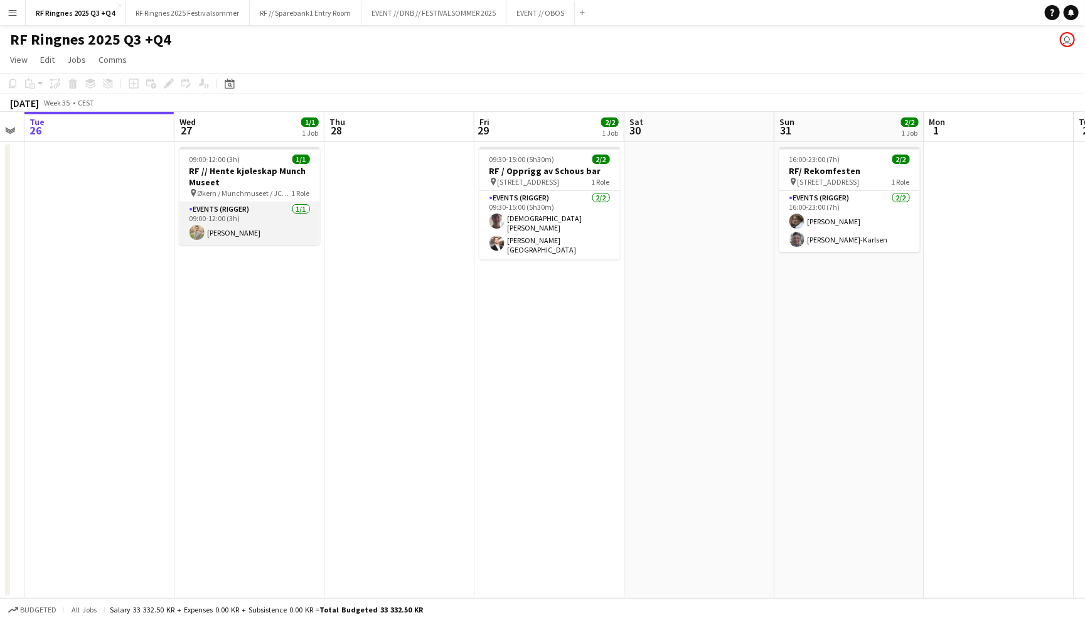
scroll to position [0, 439]
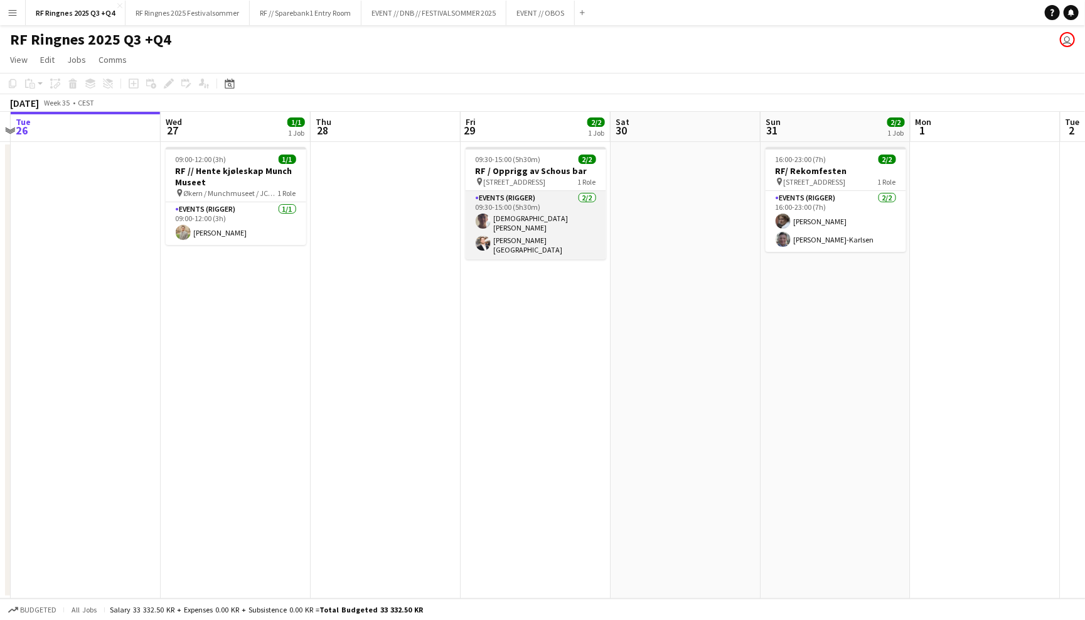
click at [516, 227] on app-card-role "Events (Rigger) 2/2 09:30-15:00 (5h30m) Christian Tohje Hans Torstein Lærum" at bounding box center [536, 225] width 141 height 68
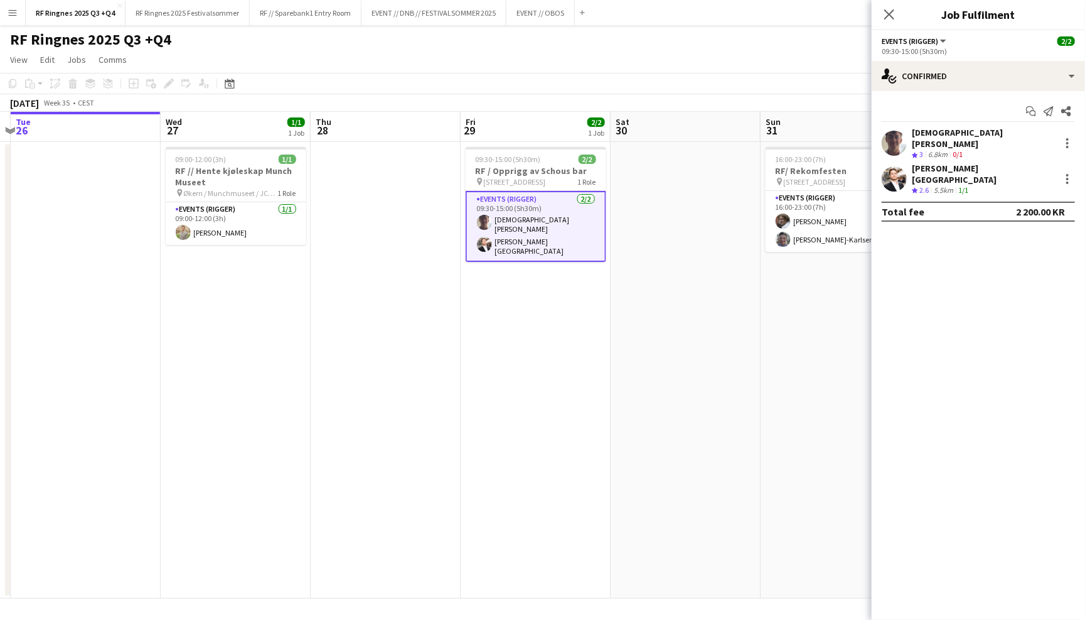
click at [900, 139] on app-user-avatar at bounding box center [894, 143] width 25 height 25
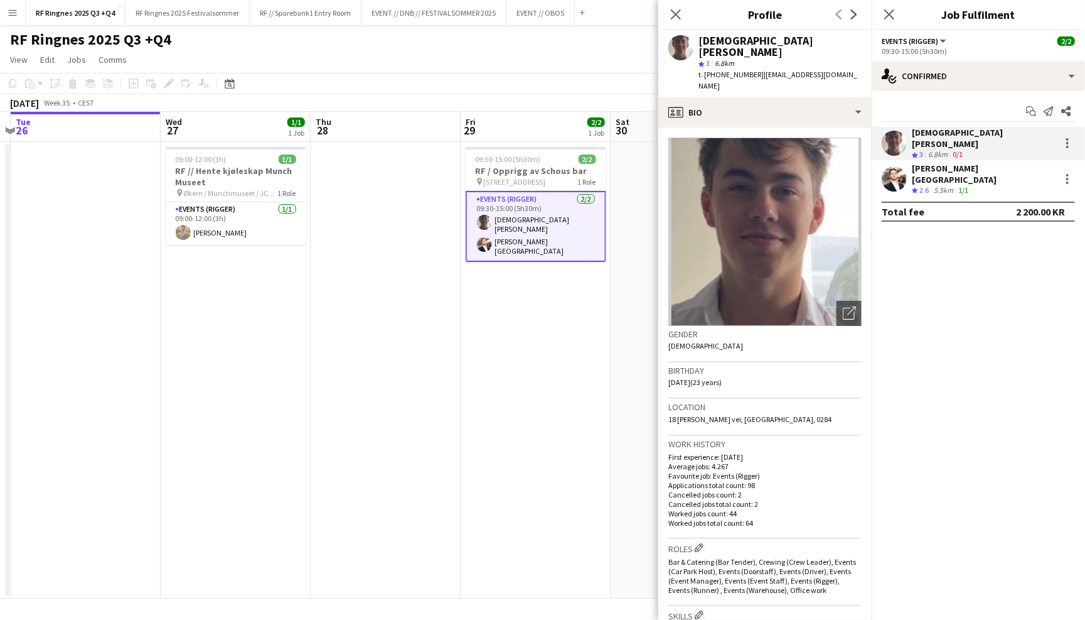
click at [900, 171] on app-user-avatar at bounding box center [894, 178] width 25 height 25
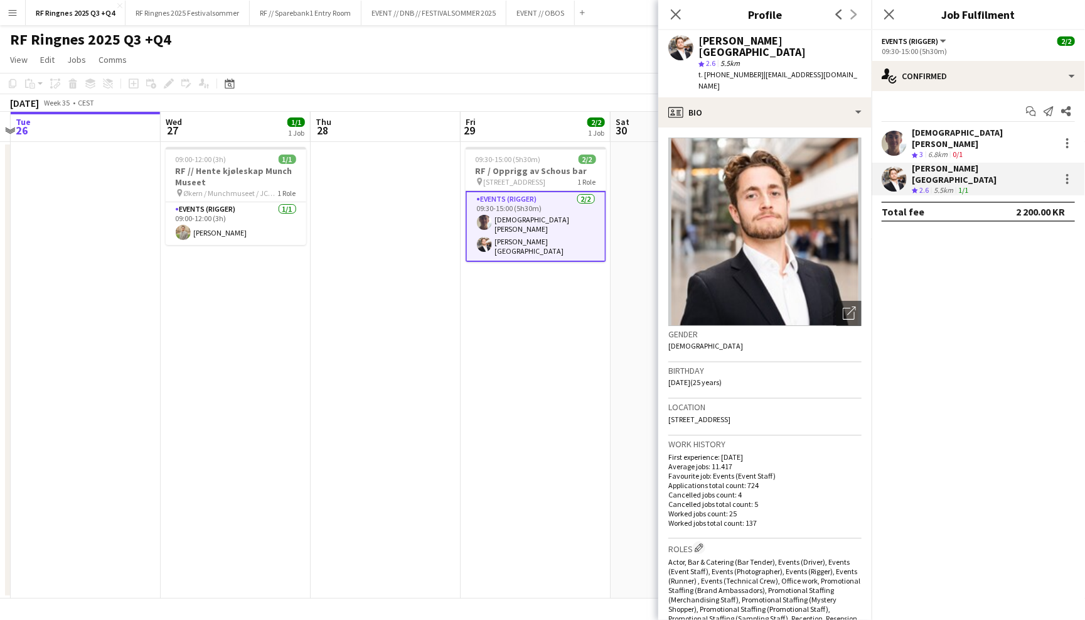
click at [897, 137] on app-user-avatar at bounding box center [894, 143] width 25 height 25
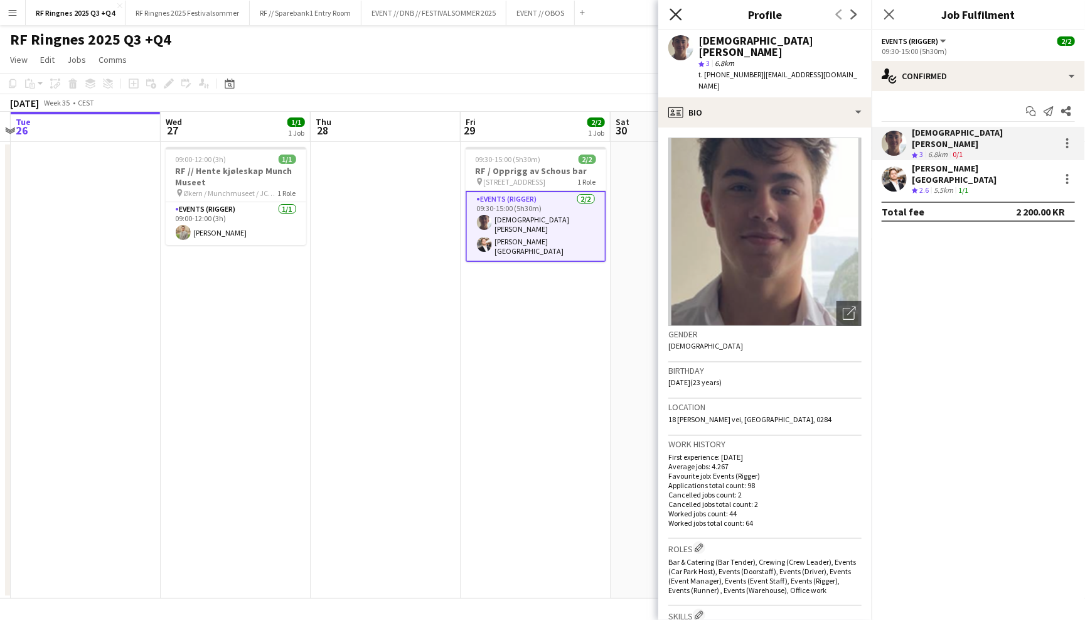
click at [673, 14] on icon "Close pop-in" at bounding box center [676, 14] width 12 height 12
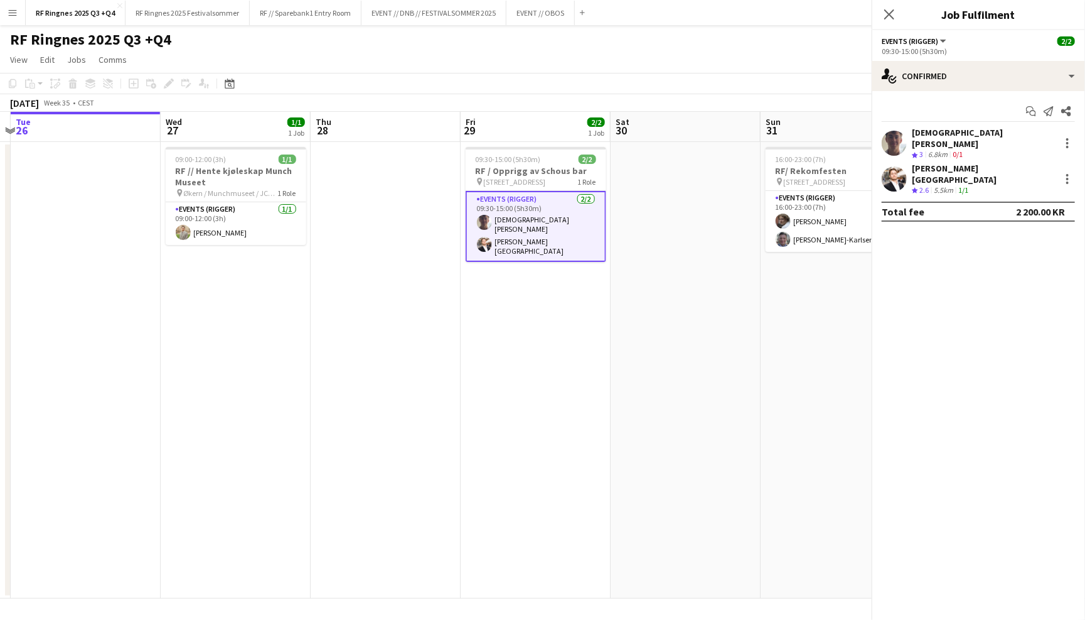
click at [660, 44] on div "RF Ringnes 2025 Q3 +Q4 user" at bounding box center [542, 37] width 1085 height 24
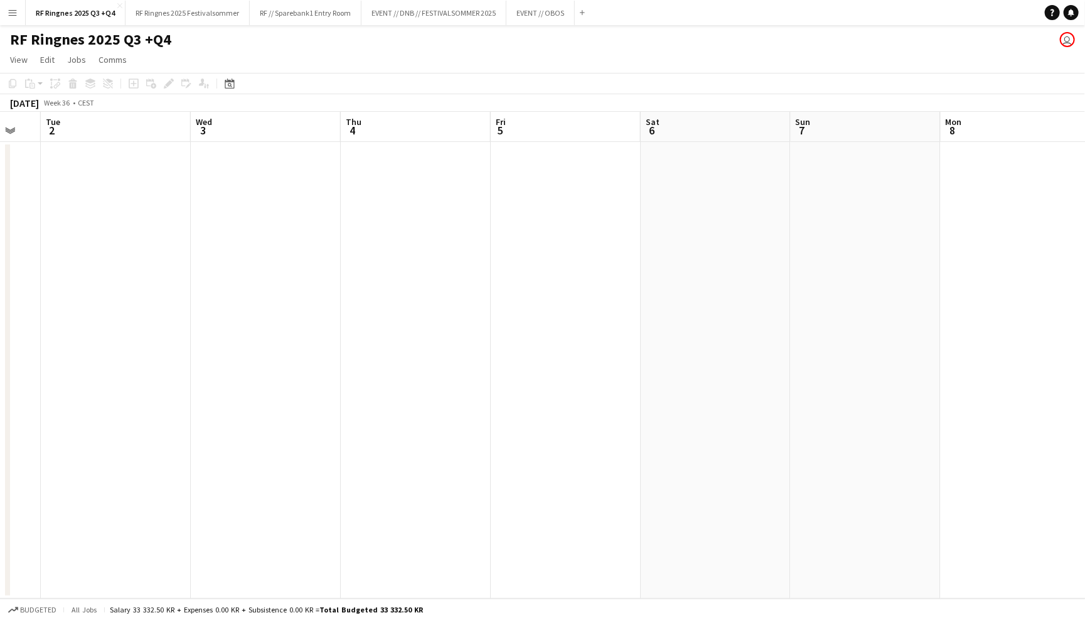
scroll to position [0, 549]
click at [218, 14] on button "RF Ringnes 2025 Festivalsommer Close" at bounding box center [188, 13] width 124 height 24
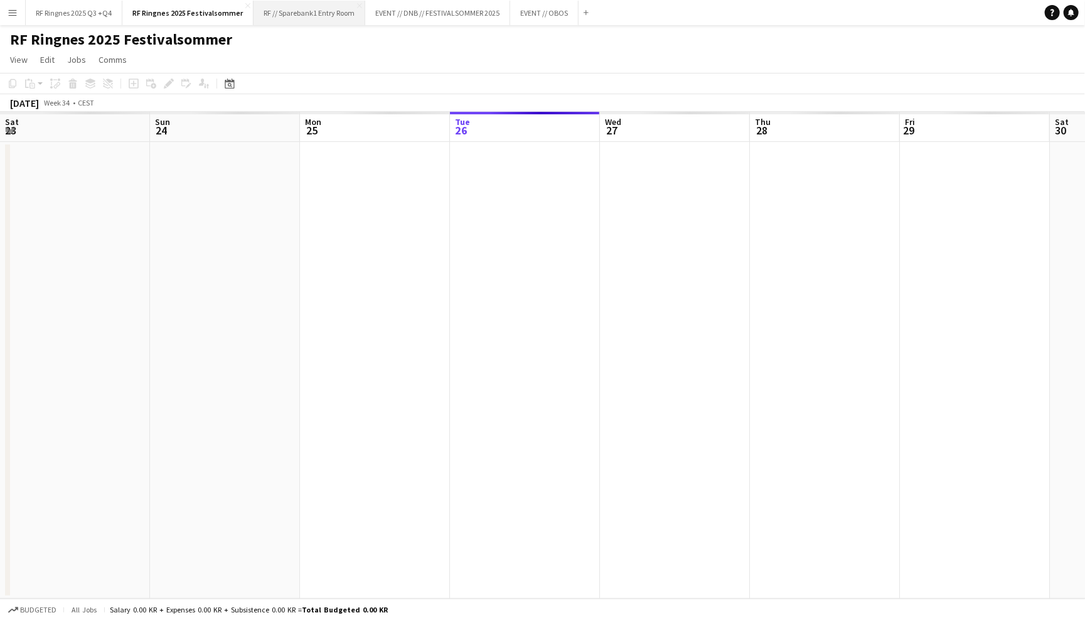
scroll to position [0, 299]
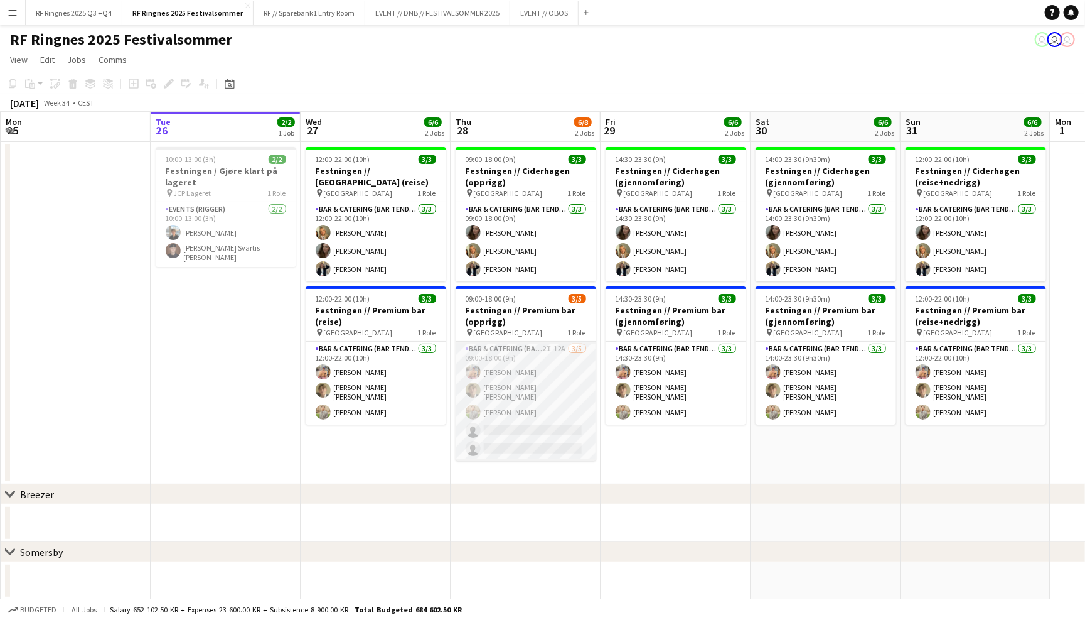
click at [537, 383] on app-card-role "Bar & Catering (Bar Tender) 2I 12A 3/5 09:00-18:00 (9h) Filip Øverli Bastian So…" at bounding box center [526, 401] width 141 height 119
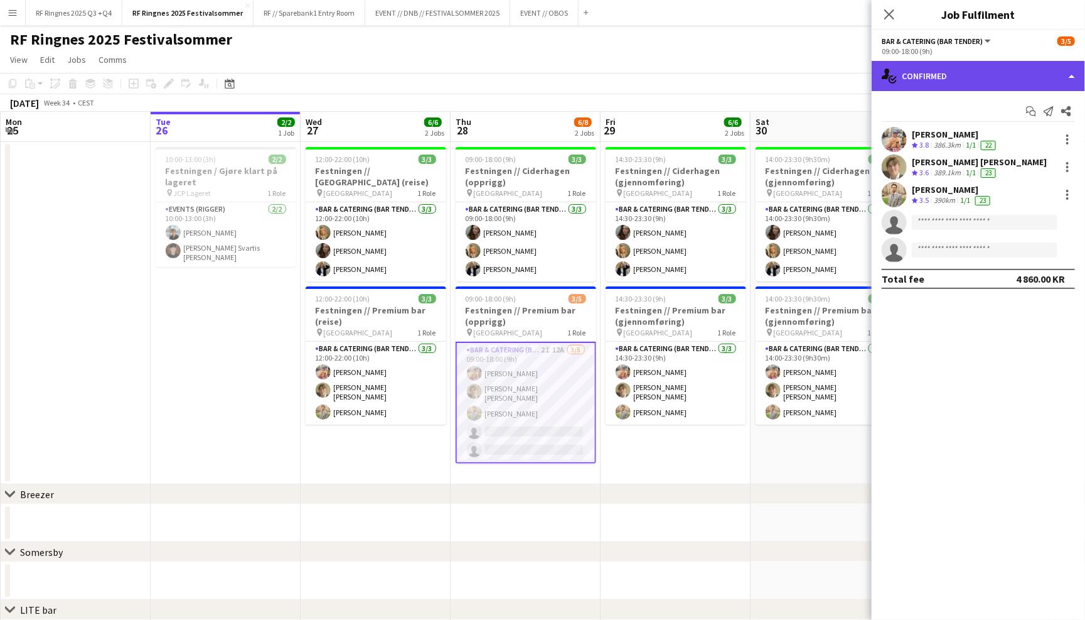
click at [939, 80] on div "single-neutral-actions-check-2 Confirmed" at bounding box center [978, 76] width 213 height 30
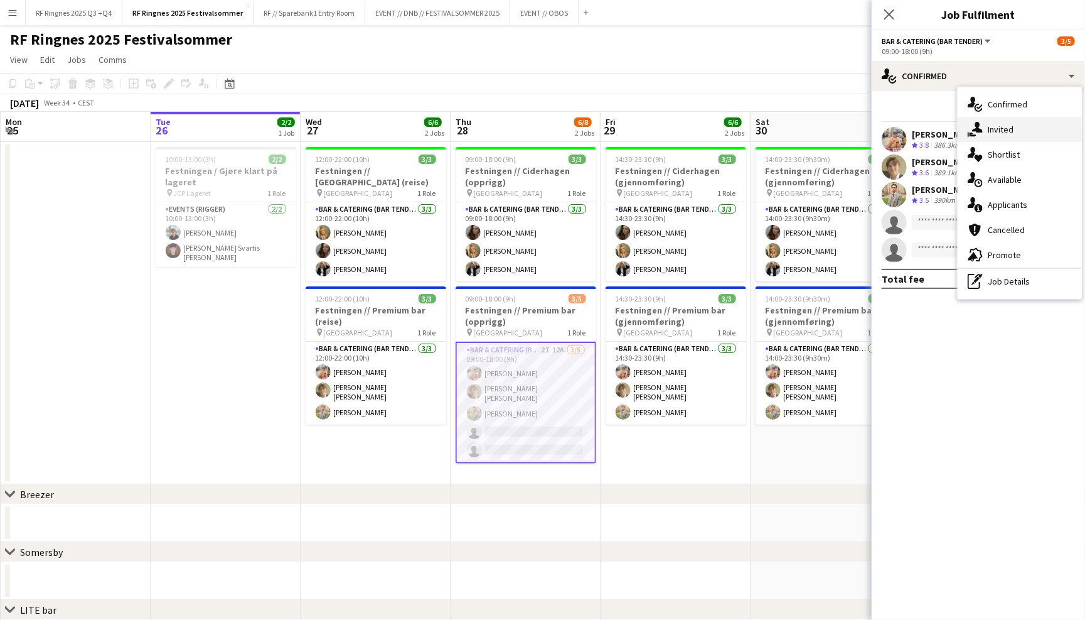
click at [988, 127] on div "single-neutral-actions-share-1 Invited" at bounding box center [1020, 129] width 124 height 25
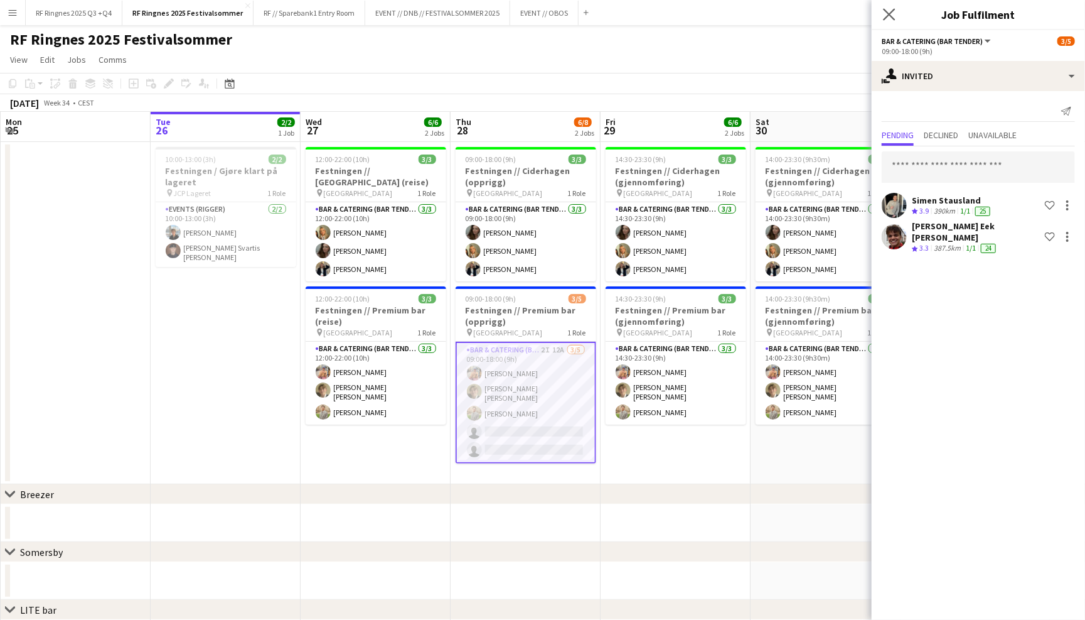
click at [897, 6] on app-icon "Close pop-in" at bounding box center [890, 15] width 18 height 18
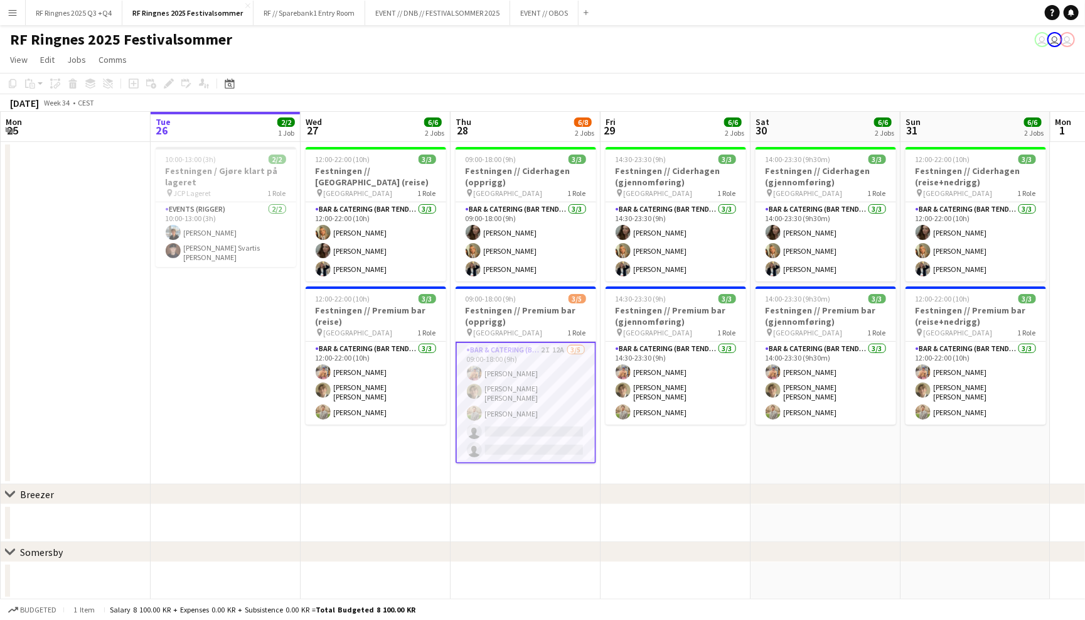
click at [876, 43] on div "RF Ringnes 2025 Festivalsommer user user user" at bounding box center [542, 37] width 1085 height 24
